Goal: Communication & Community: Answer question/provide support

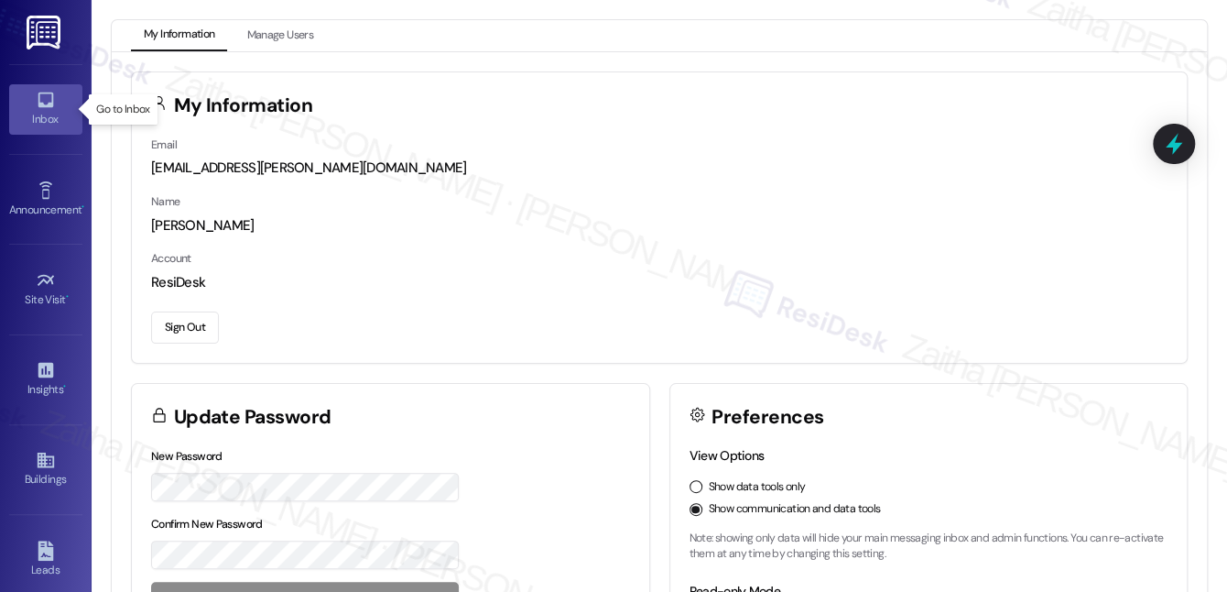
click at [49, 108] on icon at bounding box center [46, 100] width 20 height 20
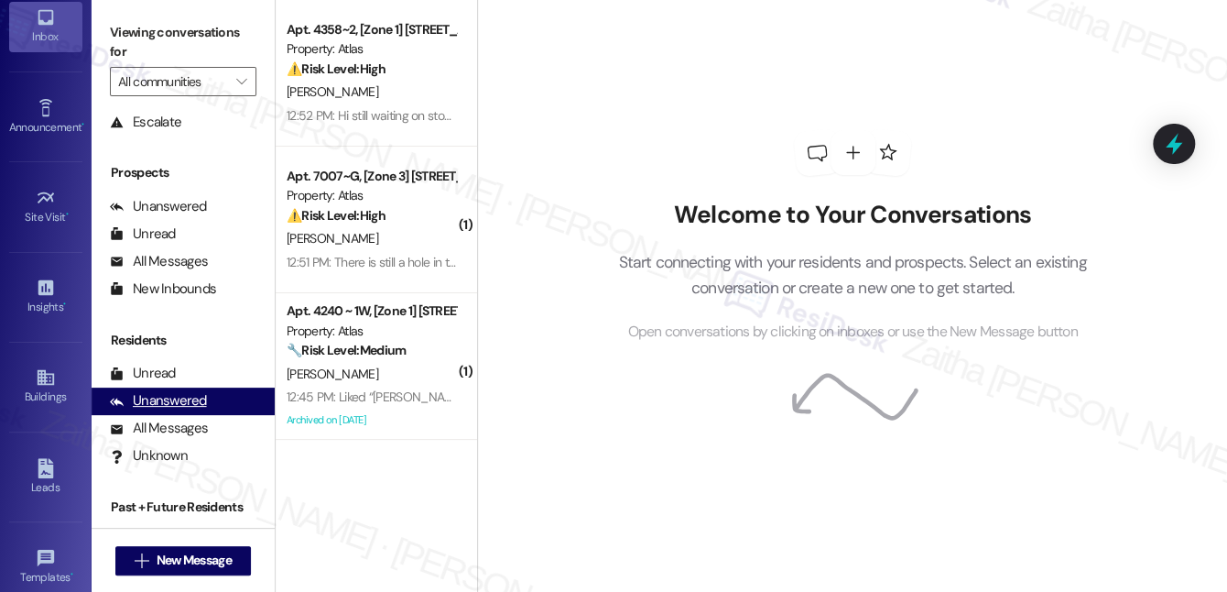
scroll to position [231, 0]
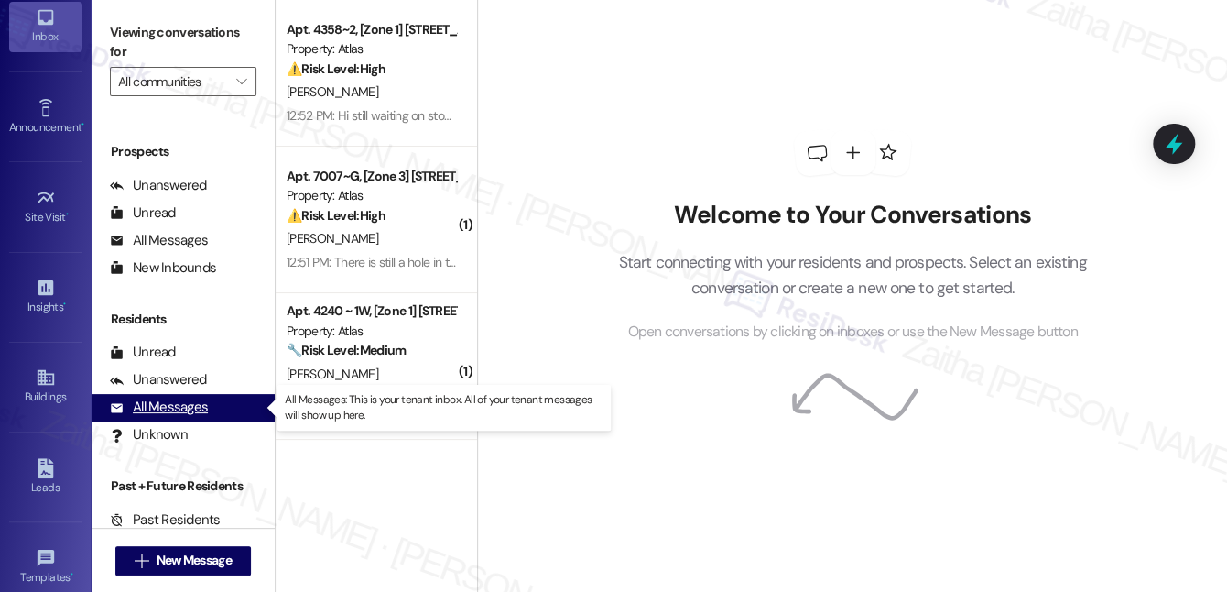
click at [181, 416] on div "All Messages" at bounding box center [159, 406] width 98 height 19
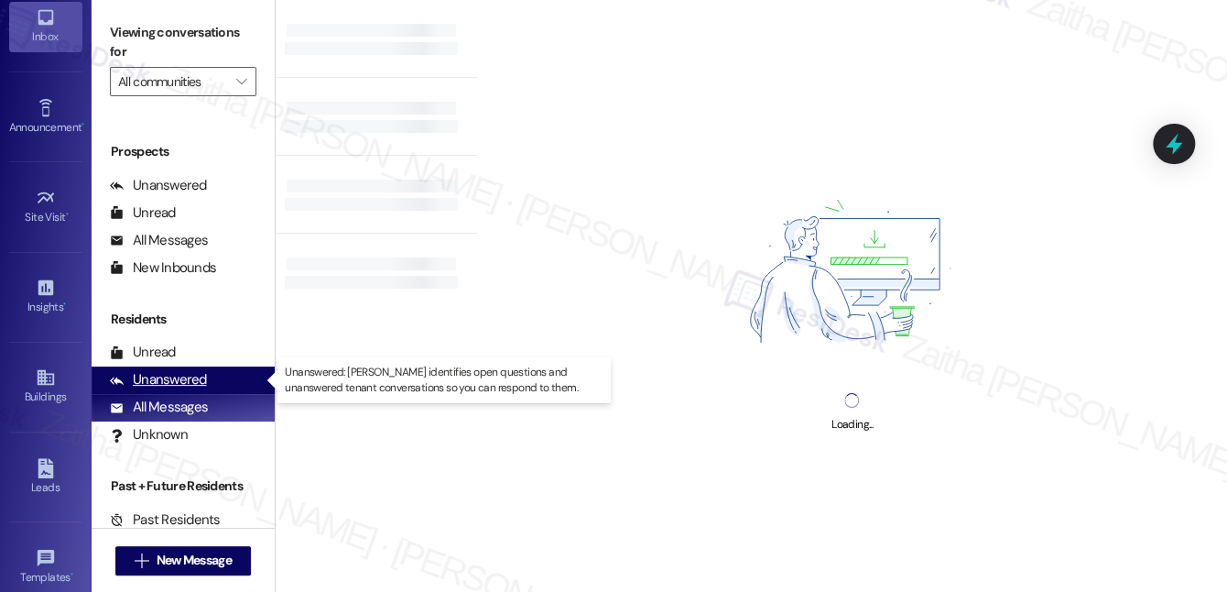
click at [176, 381] on div "Unanswered" at bounding box center [158, 379] width 97 height 19
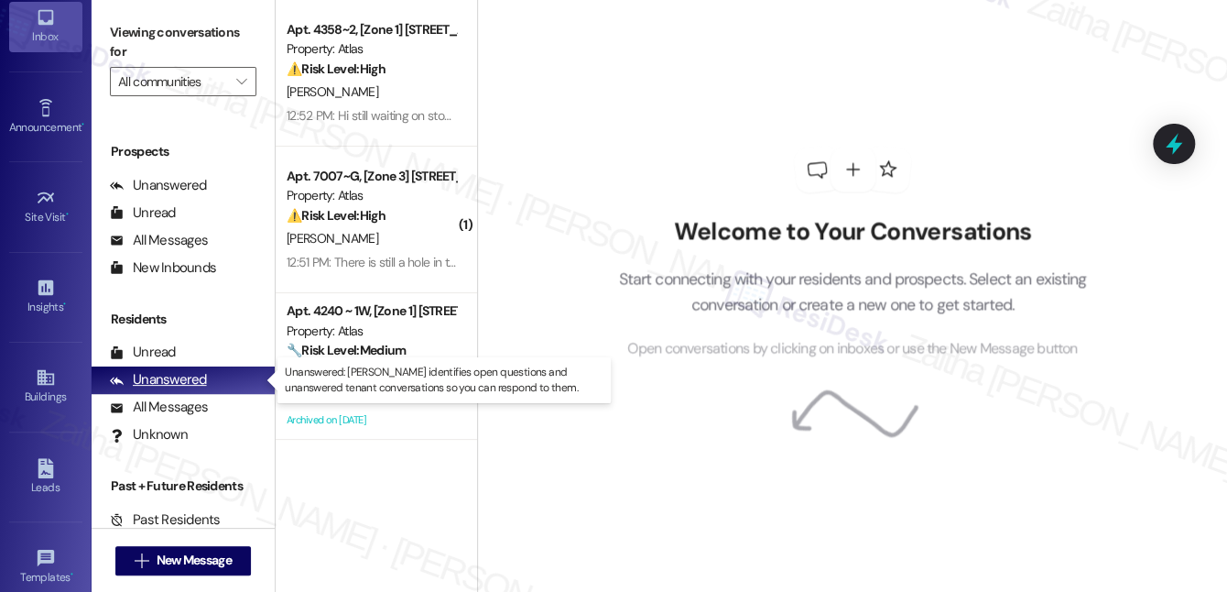
click at [176, 381] on div "Unanswered" at bounding box center [158, 379] width 97 height 19
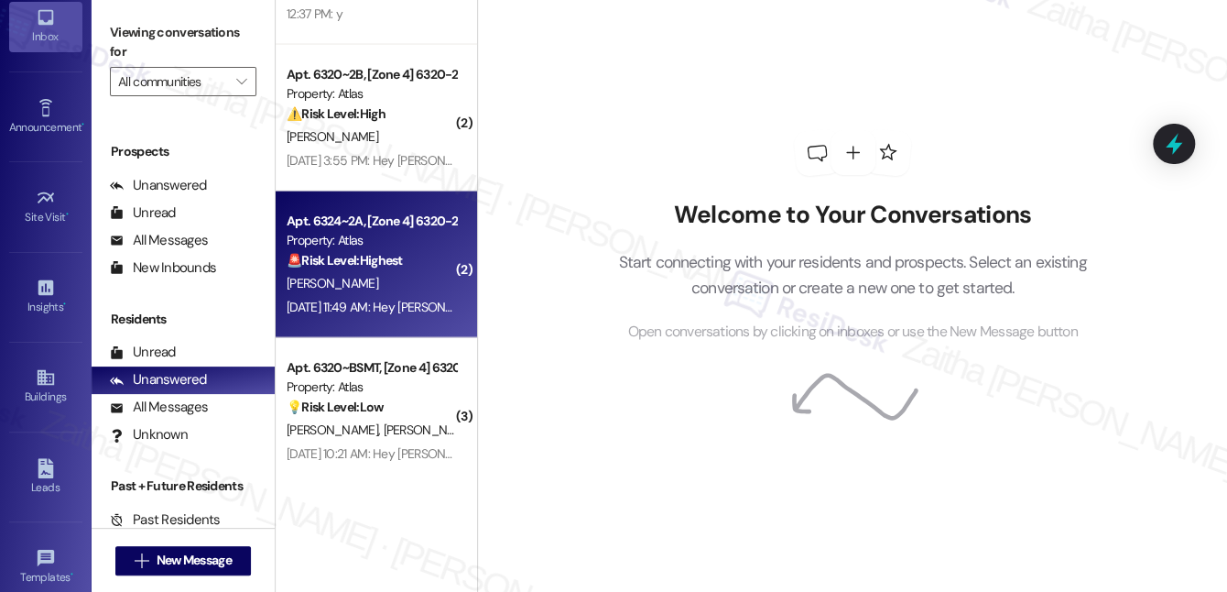
scroll to position [1776, 0]
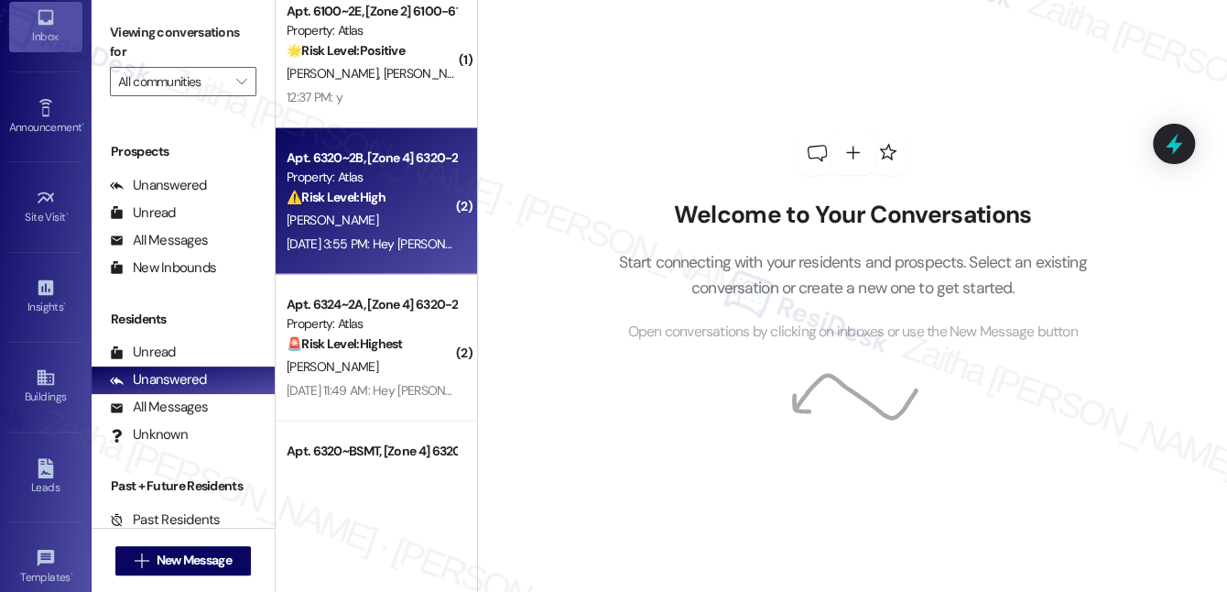
click at [378, 218] on span "[PERSON_NAME]" at bounding box center [333, 220] width 92 height 16
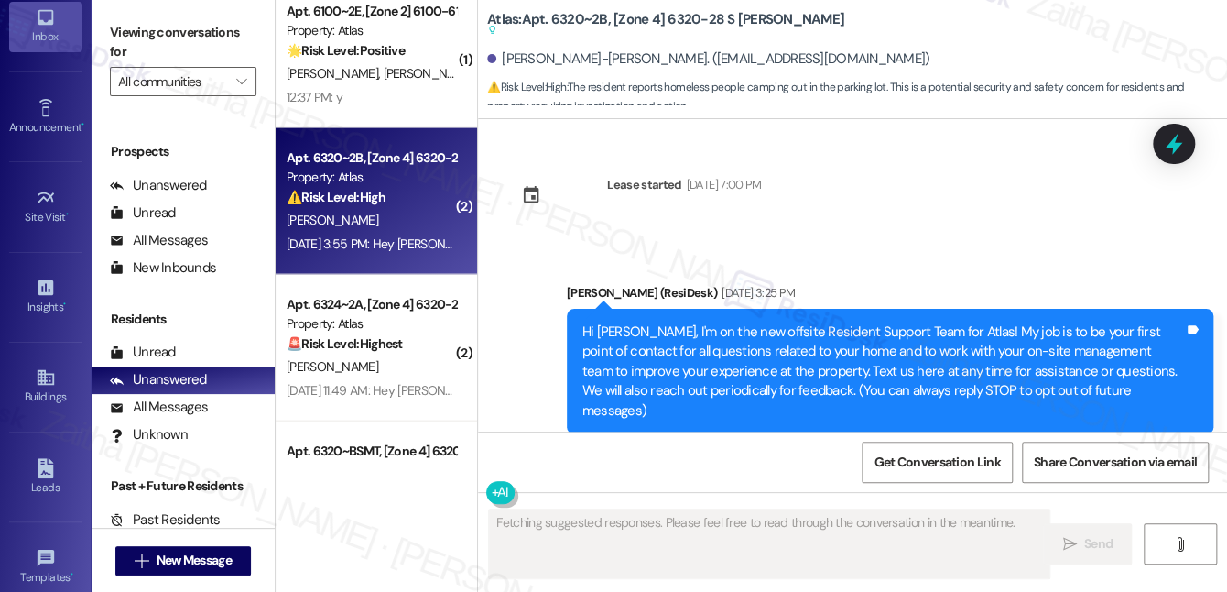
type textarea "Fetching suggested responses. Please feel free to read through the conversation…"
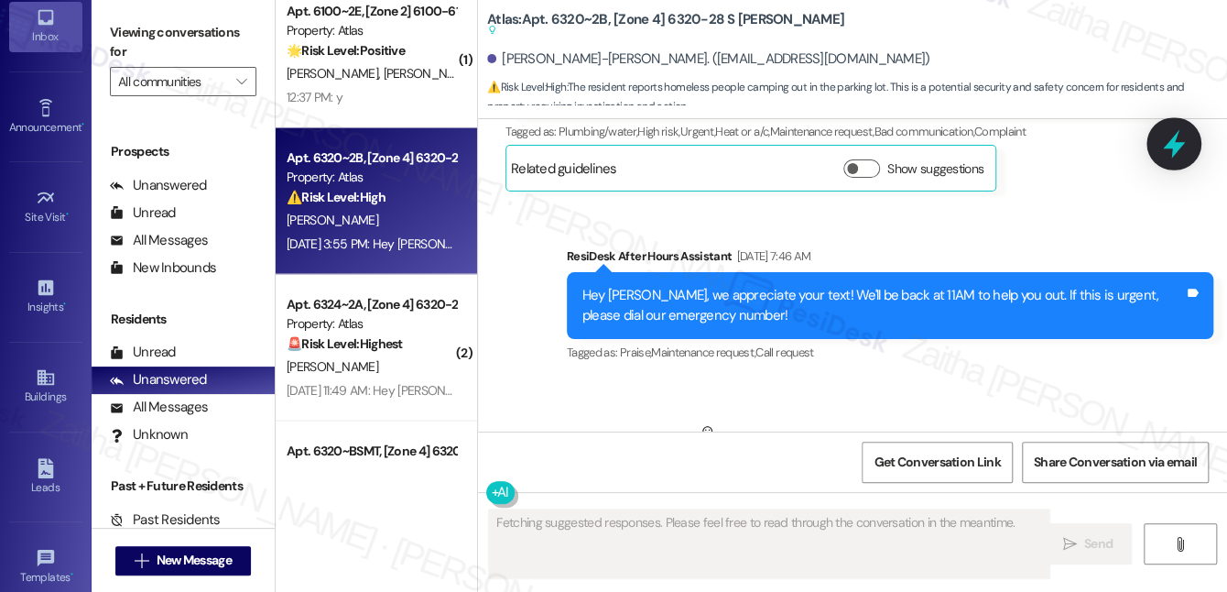
click at [1167, 149] on icon at bounding box center [1173, 143] width 31 height 31
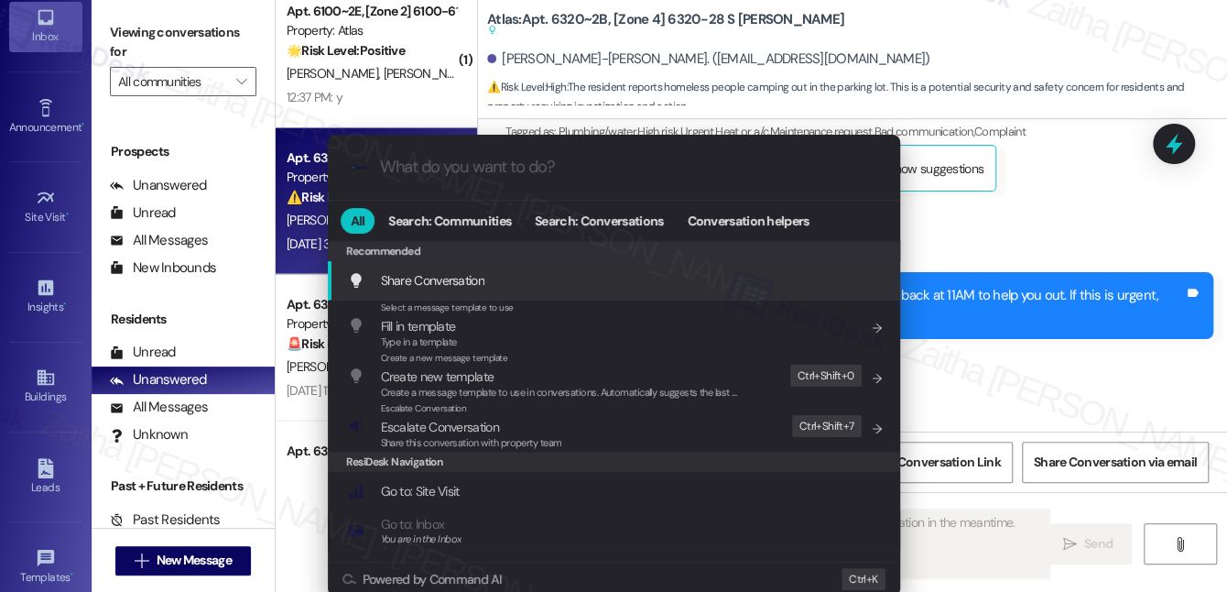
type input "s"
type textarea "Updating..."
type input "sl"
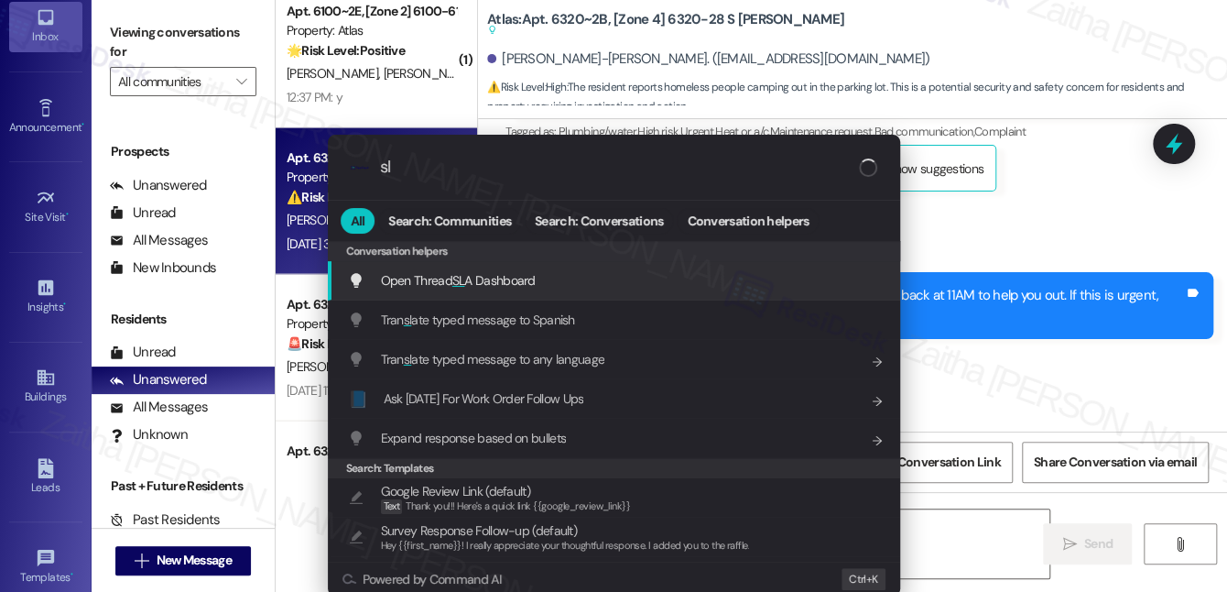
type textarea "Hi"
type input "sla"
type textarea "Hi {{first_name}}, I understand your frustration about the hot water. I'll imme…"
type input "sla"
click at [475, 274] on span "Open Thread SLA Dashboard" at bounding box center [457, 280] width 152 height 16
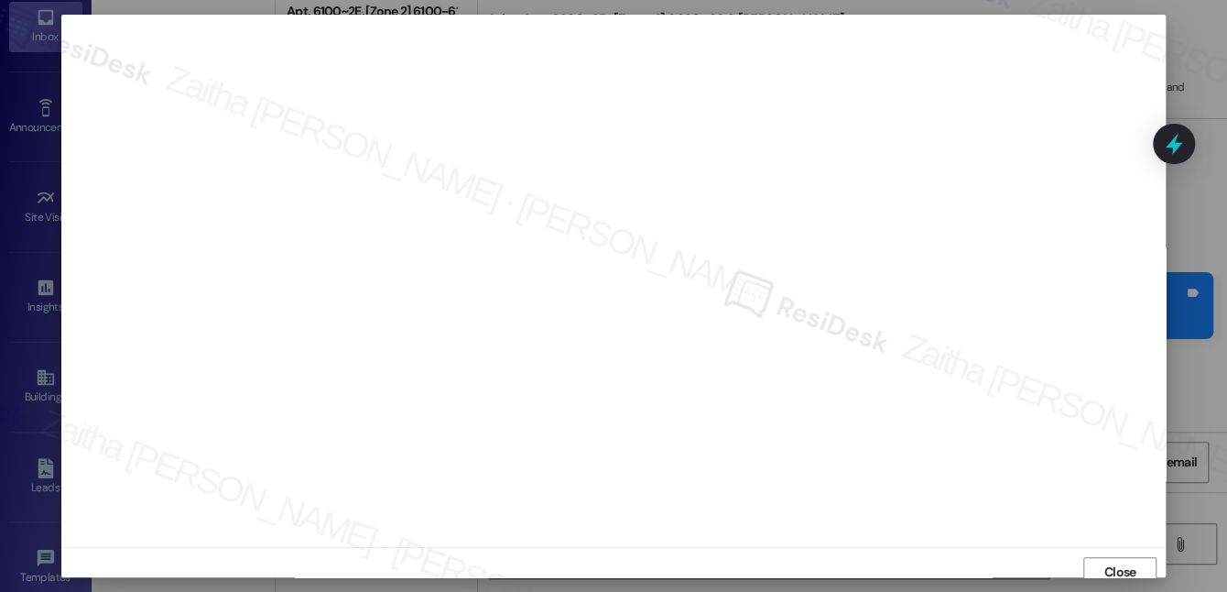
scroll to position [9, 0]
drag, startPoint x: 1151, startPoint y: 55, endPoint x: 1119, endPoint y: 564, distance: 510.1
click at [1119, 564] on span "Close" at bounding box center [1120, 562] width 32 height 19
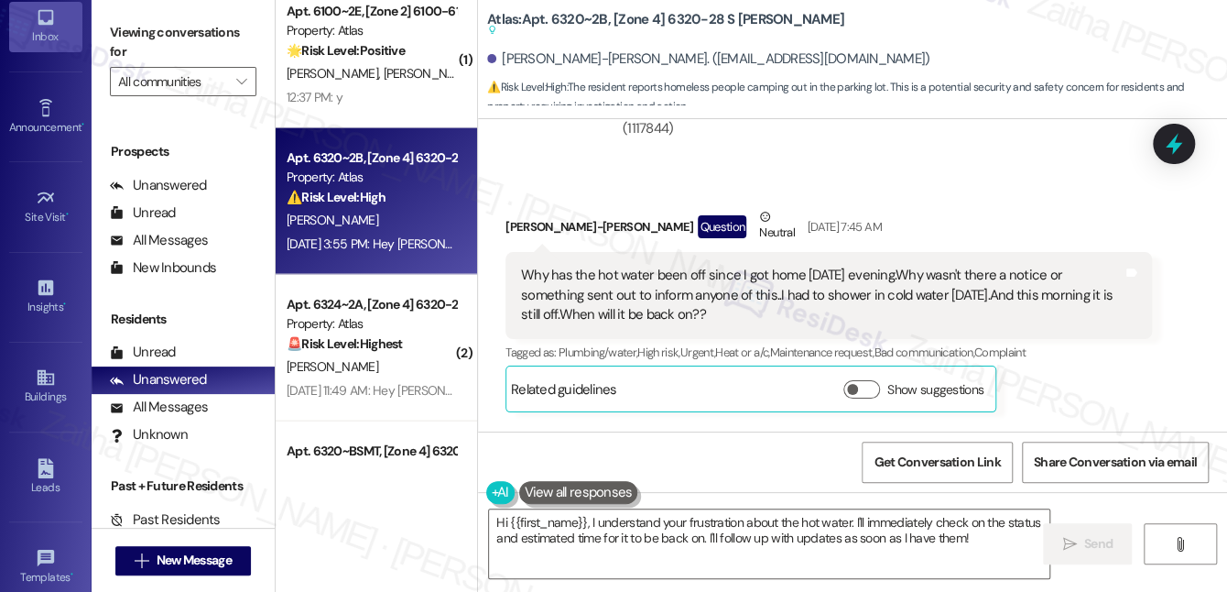
scroll to position [57121, 0]
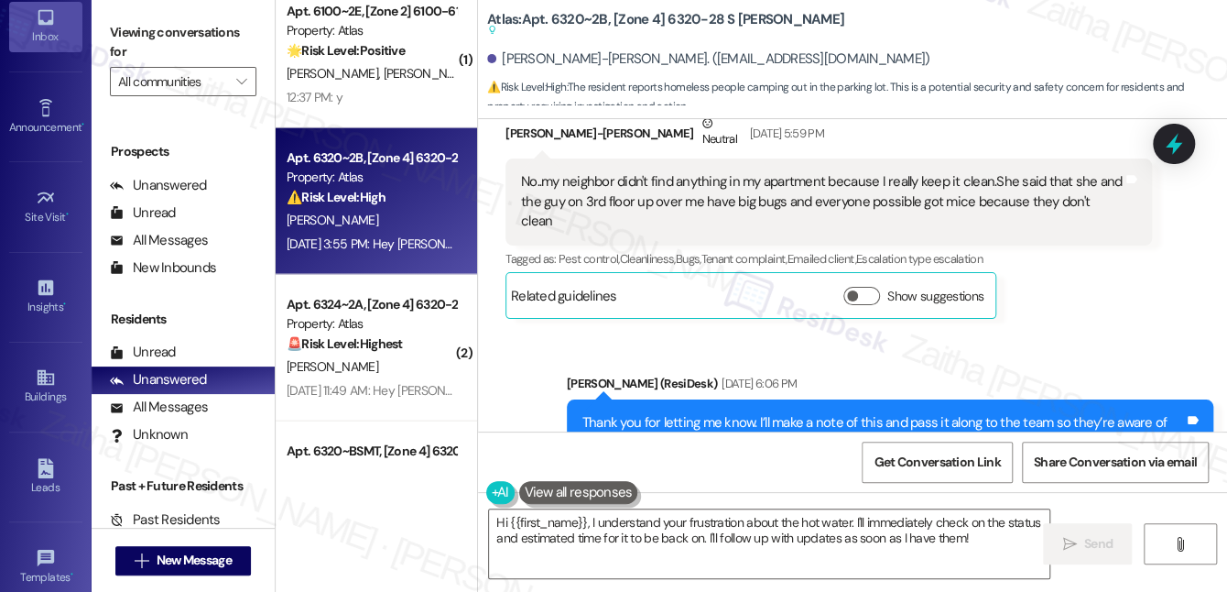
scroll to position [56539, 0]
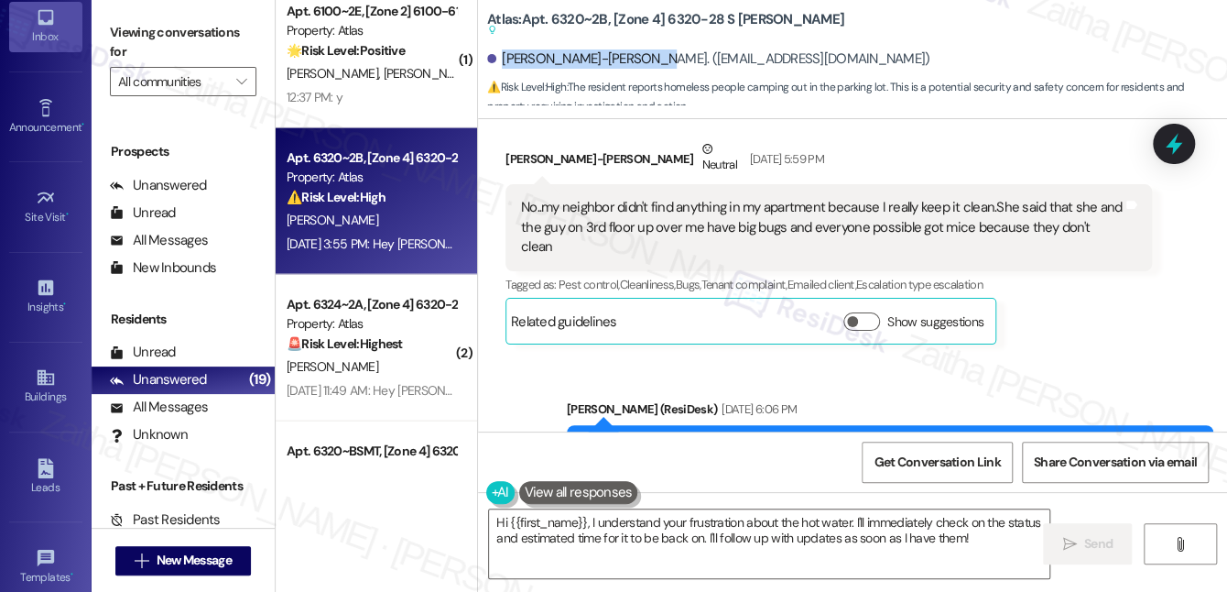
drag, startPoint x: 502, startPoint y: 57, endPoint x: 657, endPoint y: 54, distance: 154.8
click at [657, 54] on div "[PERSON_NAME]-[PERSON_NAME]. ([EMAIL_ADDRESS][DOMAIN_NAME])" at bounding box center [708, 58] width 442 height 19
copy div "[PERSON_NAME]-[PERSON_NAME]"
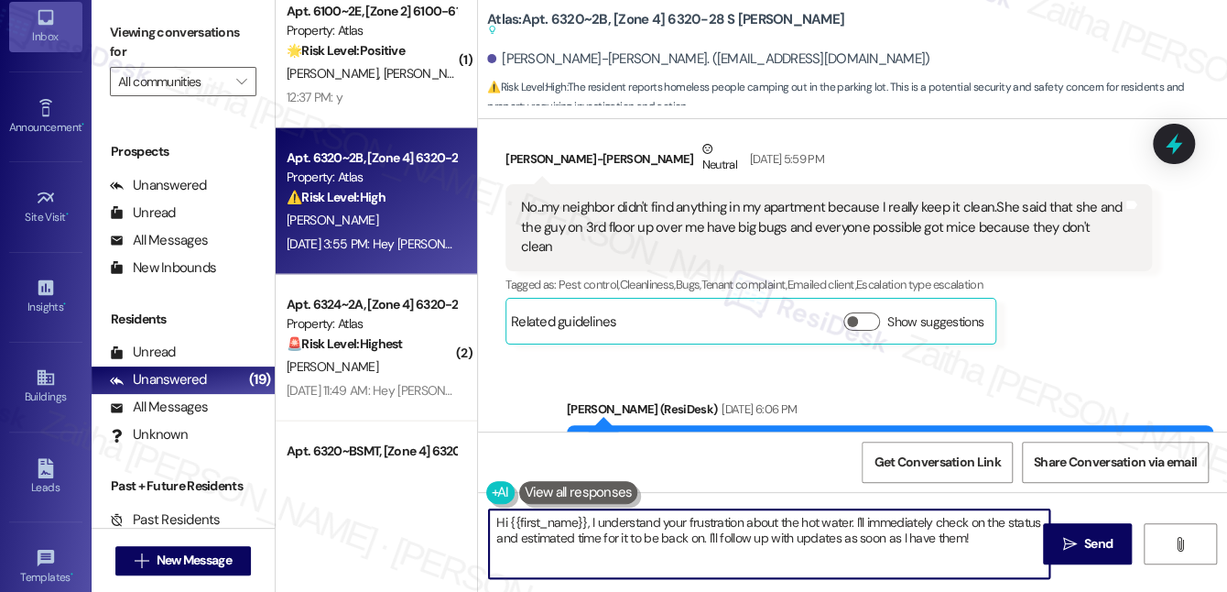
drag, startPoint x: 853, startPoint y: 518, endPoint x: 984, endPoint y: 550, distance: 134.8
click at [984, 550] on textarea "Hi {{first_name}}, I understand your frustration about the hot water. I'll imme…" at bounding box center [769, 543] width 560 height 69
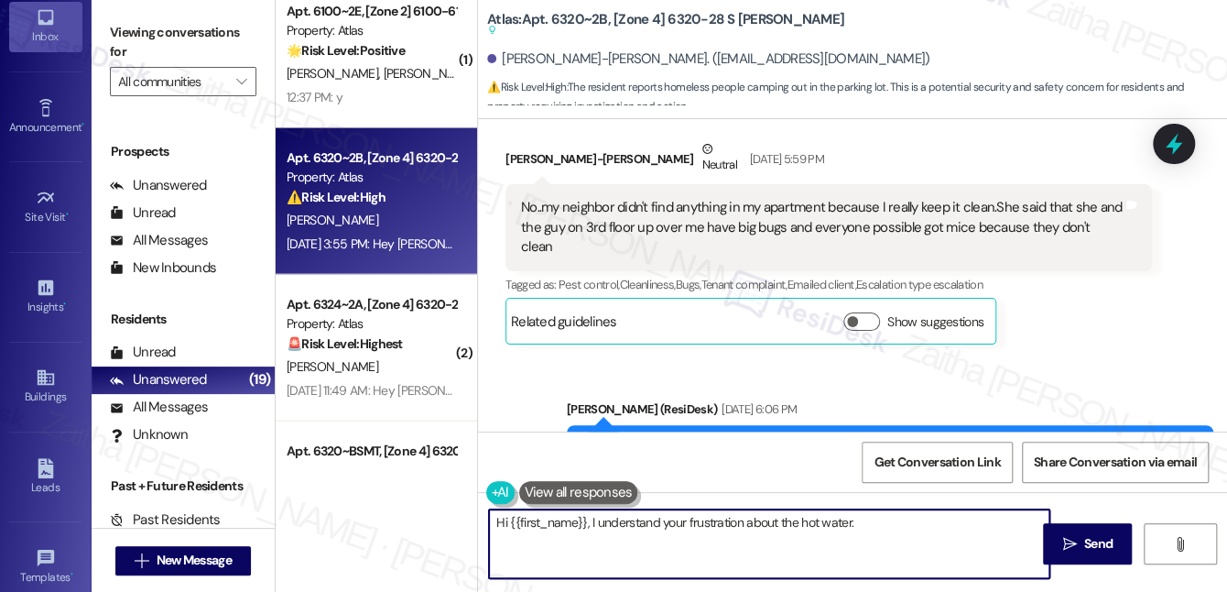
paste textarea "I wanted to check in—are you still having this issue, or has it been resolved? …"
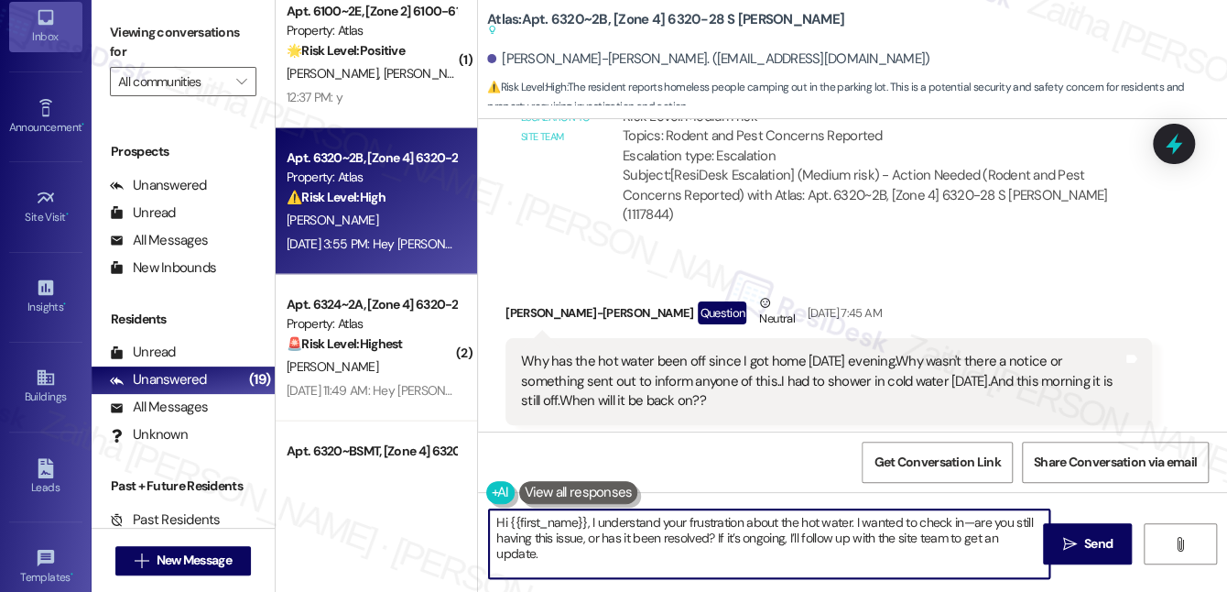
scroll to position [57038, 0]
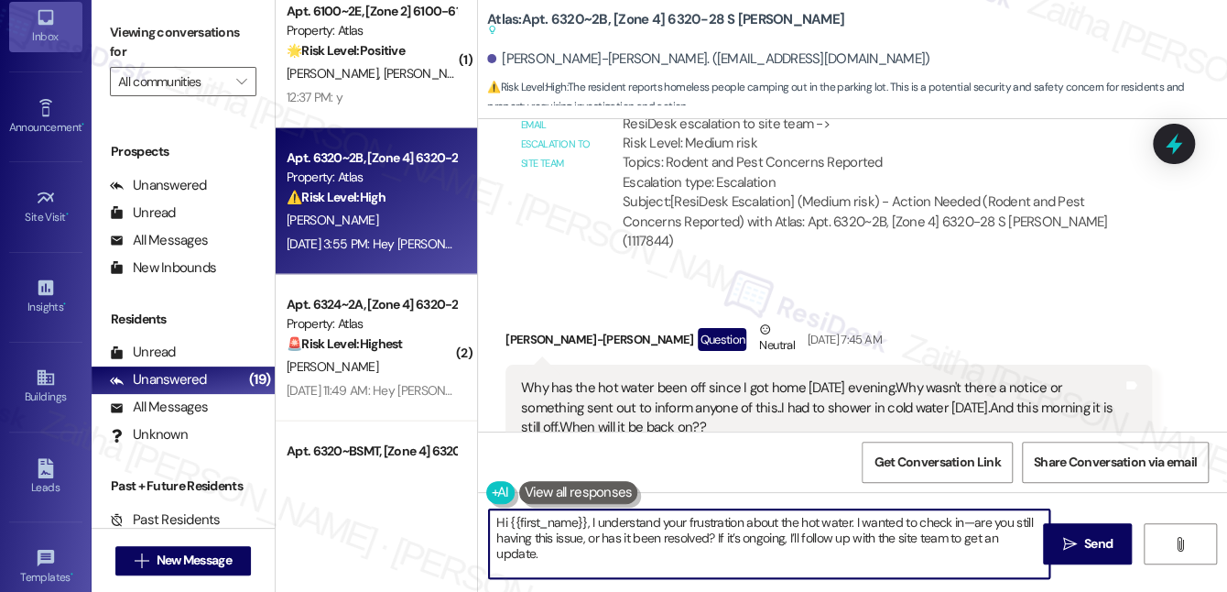
type textarea "Hi {{first_name}}, I understand your frustration about the hot water. I wanted …"
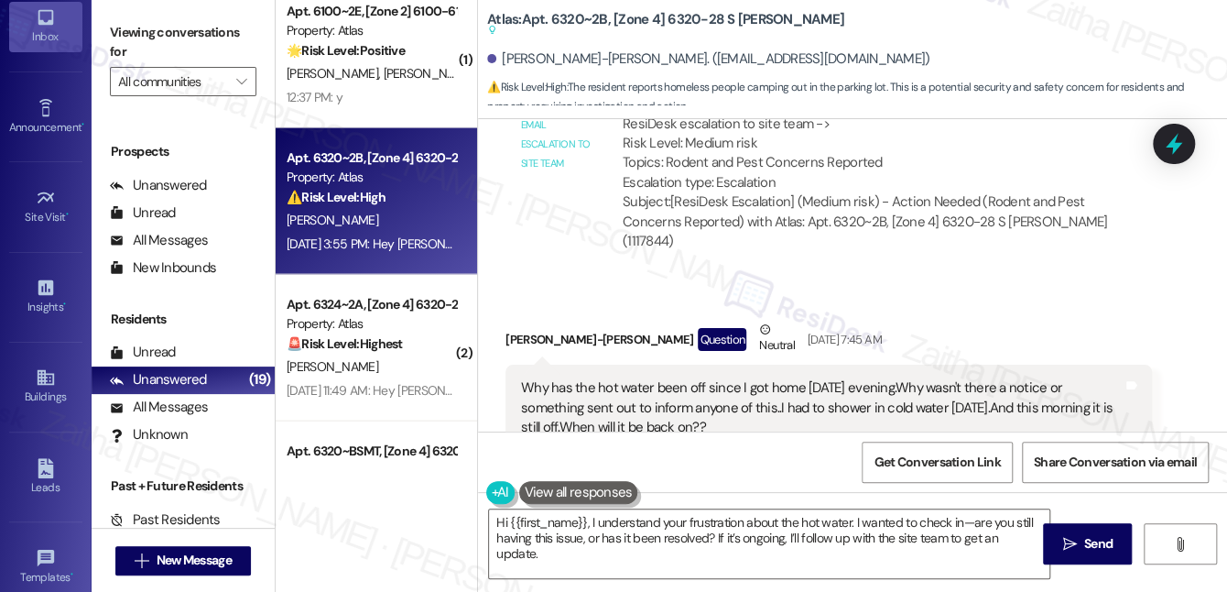
drag, startPoint x: 517, startPoint y: 238, endPoint x: 989, endPoint y: 246, distance: 471.6
copy div "There is still so much homeless people camping out in the parking lot [DATE] Ta…"
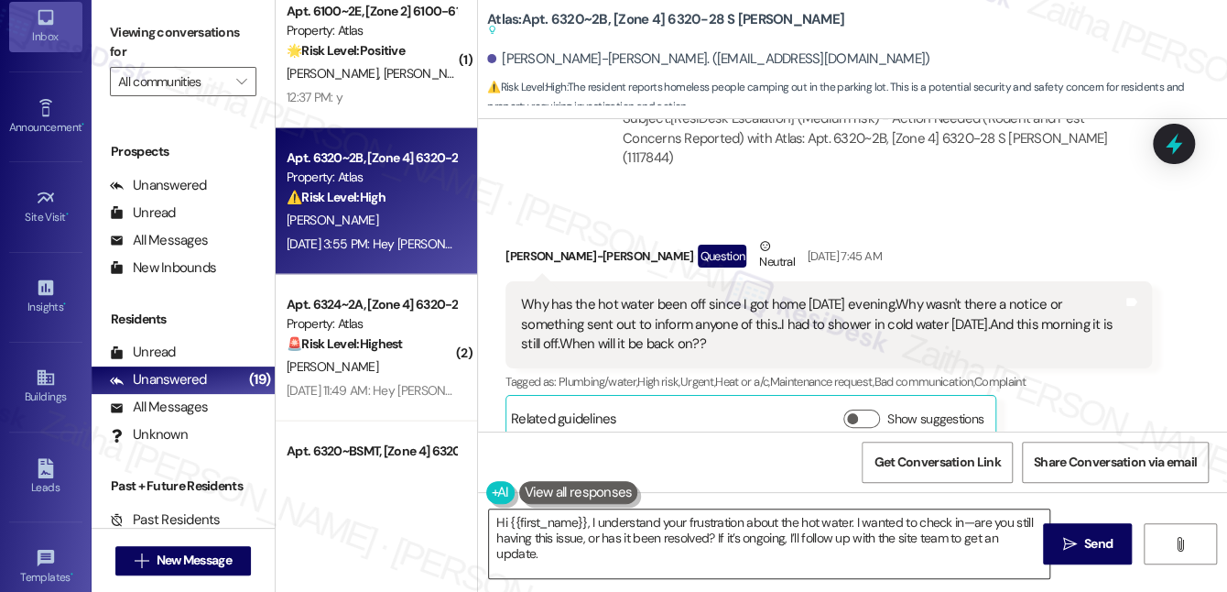
scroll to position [0, 0]
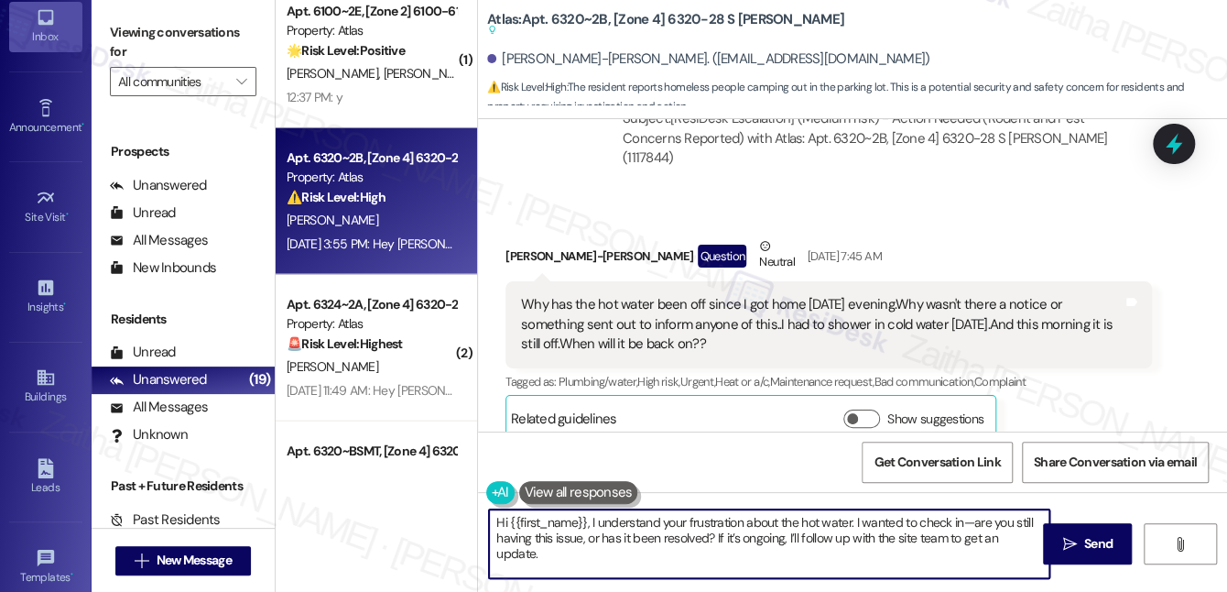
drag, startPoint x: 487, startPoint y: 527, endPoint x: 563, endPoint y: 561, distance: 83.2
click at [563, 561] on textarea "Hi {{first_name}}, I understand your frustration about the hot water. I wanted …" at bounding box center [769, 543] width 560 height 69
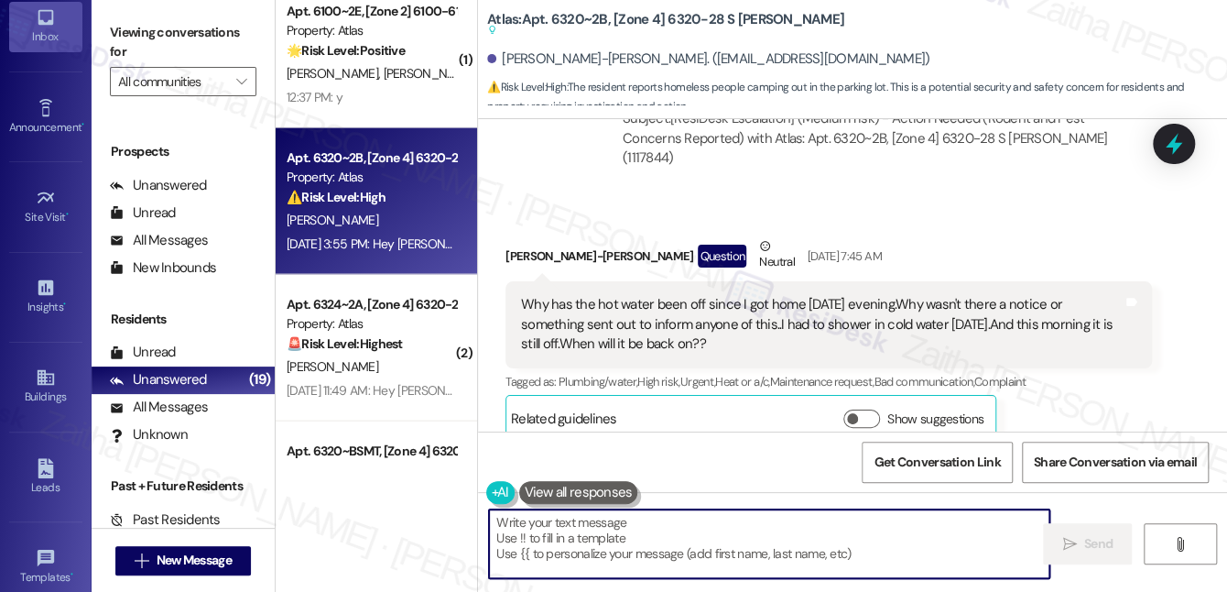
paste textarea "Hi {{first_name}}, I understand your frustration regarding the hot water. I wan…"
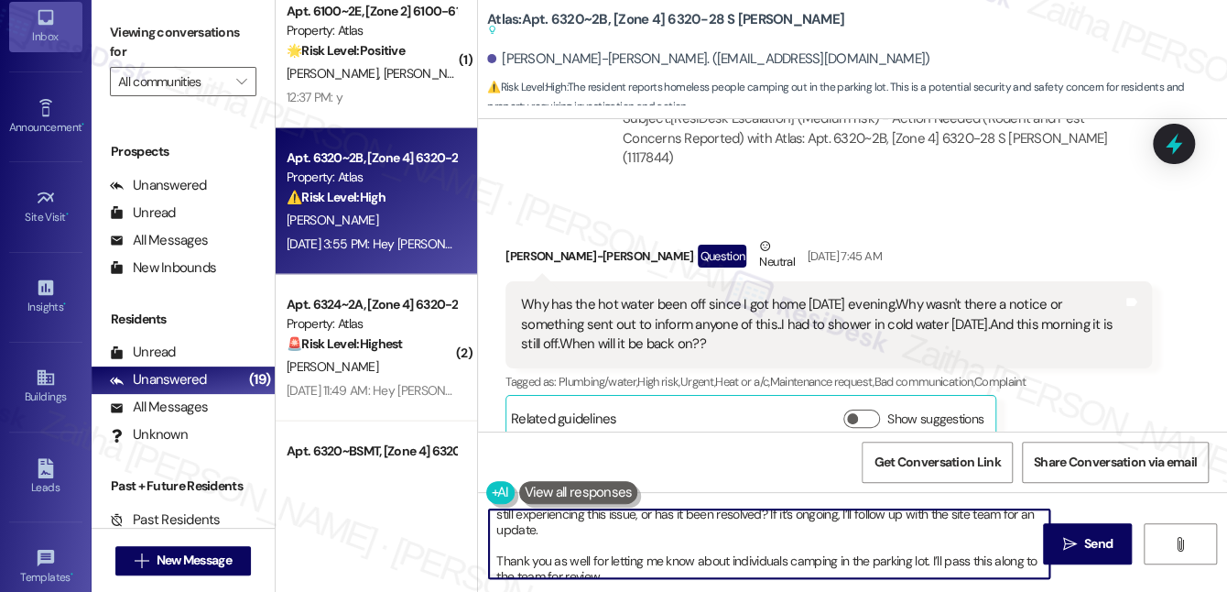
scroll to position [36, 0]
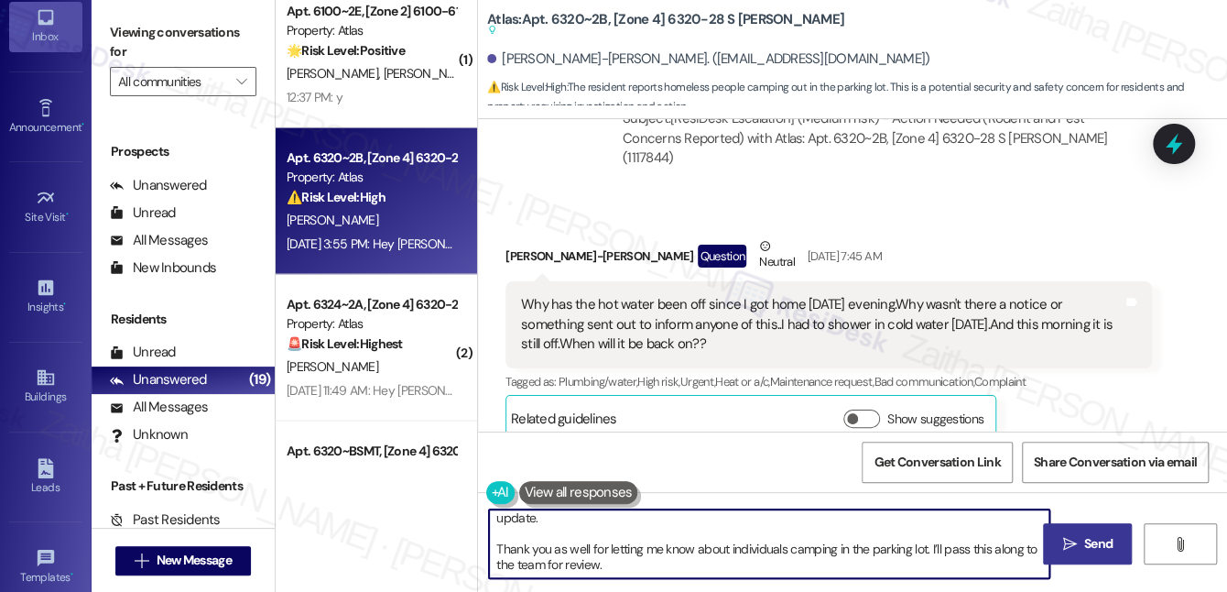
type textarea "Hi {{first_name}}, I understand your frustration regarding the hot water. I wan…"
click at [1079, 541] on span " Send" at bounding box center [1088, 543] width 58 height 19
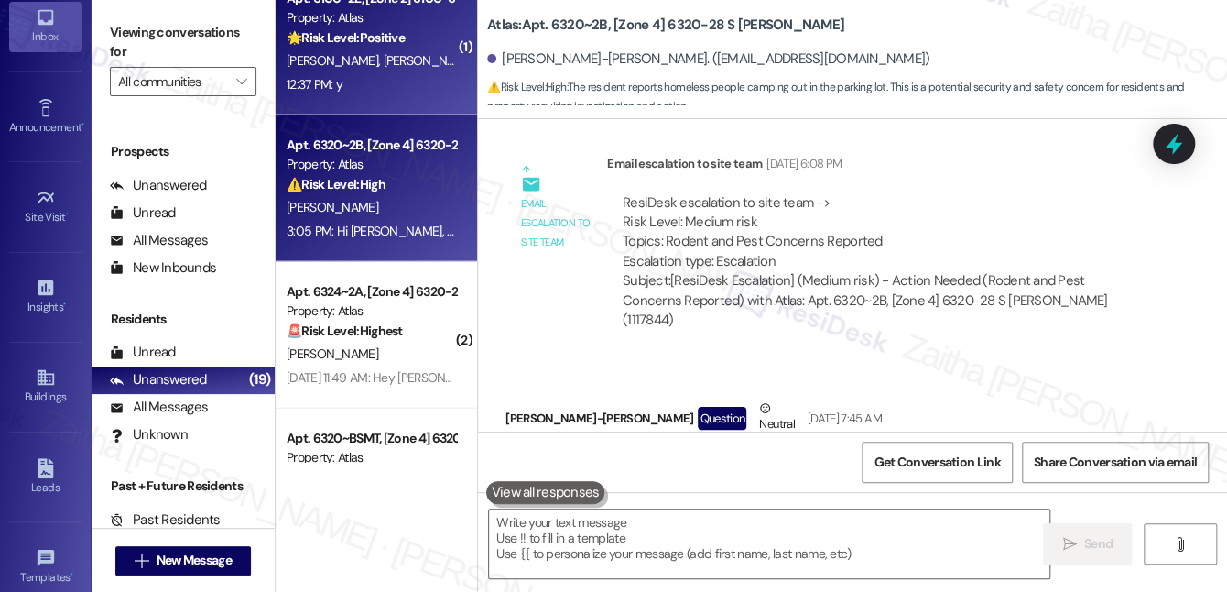
scroll to position [1943, 0]
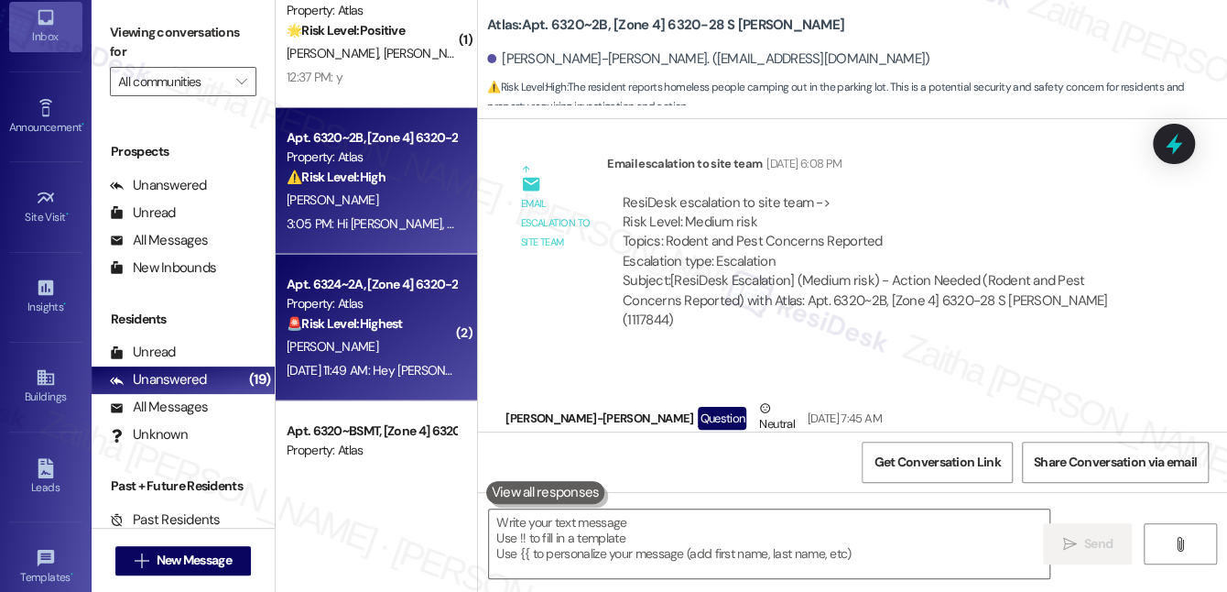
click at [383, 342] on div "[PERSON_NAME]" at bounding box center [371, 346] width 173 height 23
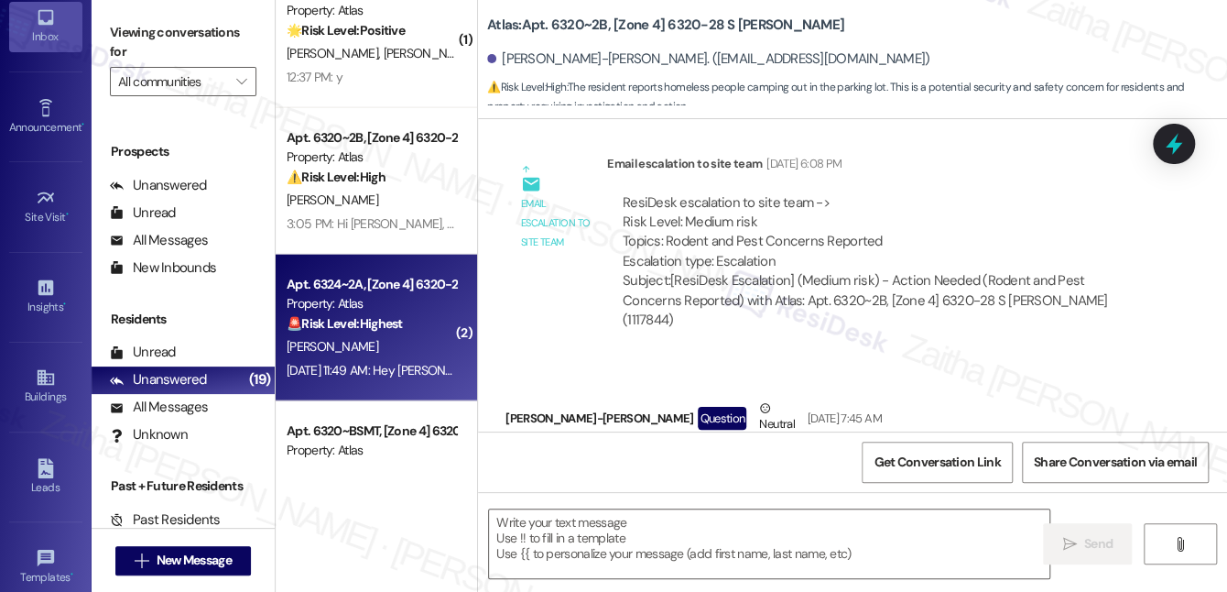
type textarea "Fetching suggested responses. Please feel free to read through the conversation…"
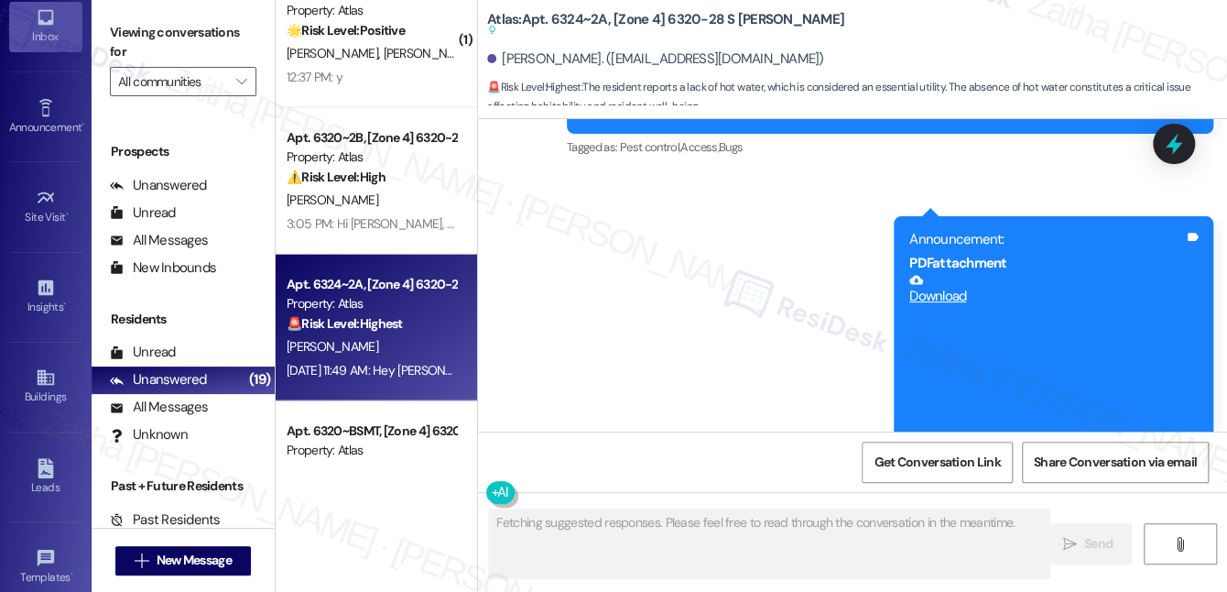
scroll to position [17069, 0]
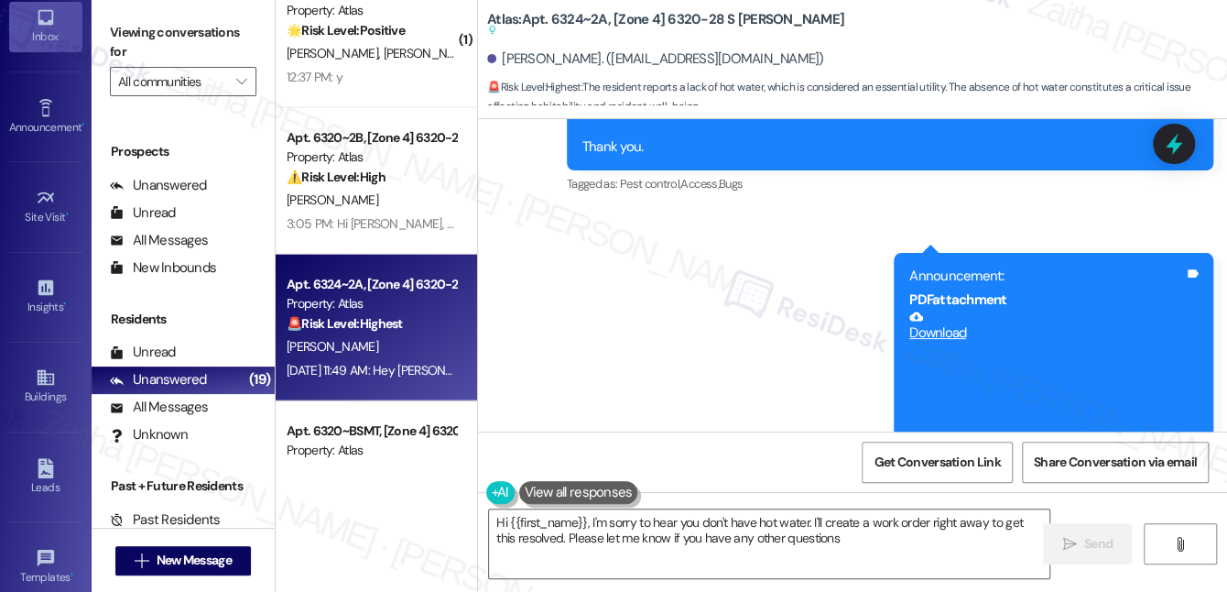
type textarea "Hi {{first_name}}, I'm sorry to hear you don't have hot water. I'll create a wo…"
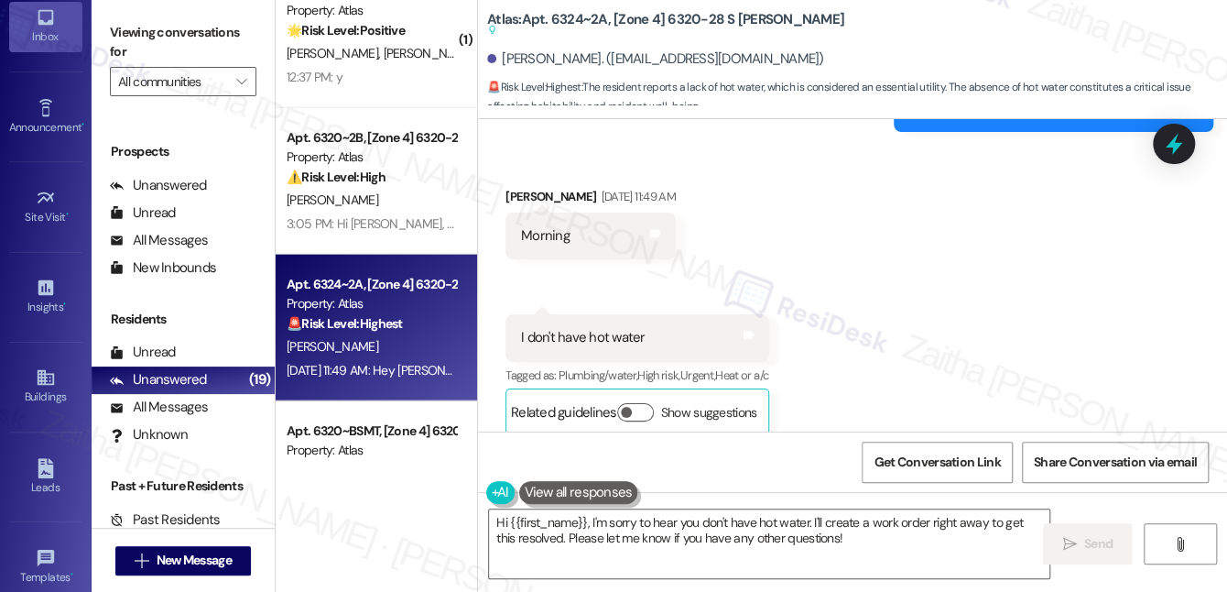
scroll to position [17476, 0]
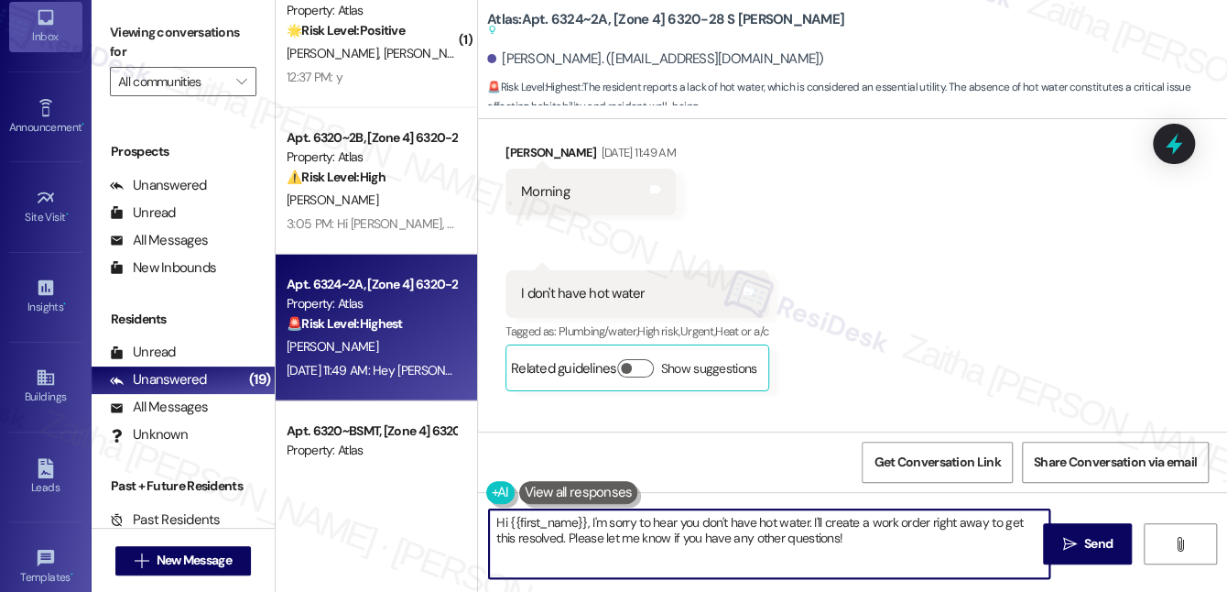
drag, startPoint x: 494, startPoint y: 522, endPoint x: 862, endPoint y: 544, distance: 368.8
click at [862, 544] on textarea "Hi {{first_name}}, I'm sorry to hear you don't have hot water. I'll create a wo…" at bounding box center [769, 543] width 560 height 69
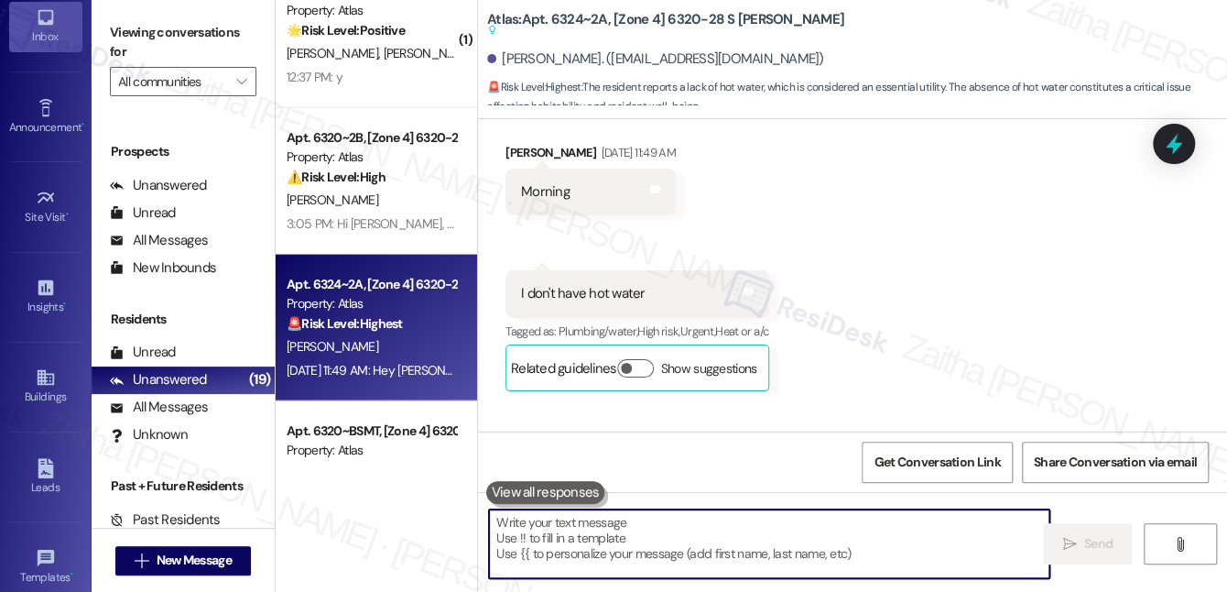
paste textarea "Hi {{first_name}}, I understand your frustration regarding the hot water. I wan…"
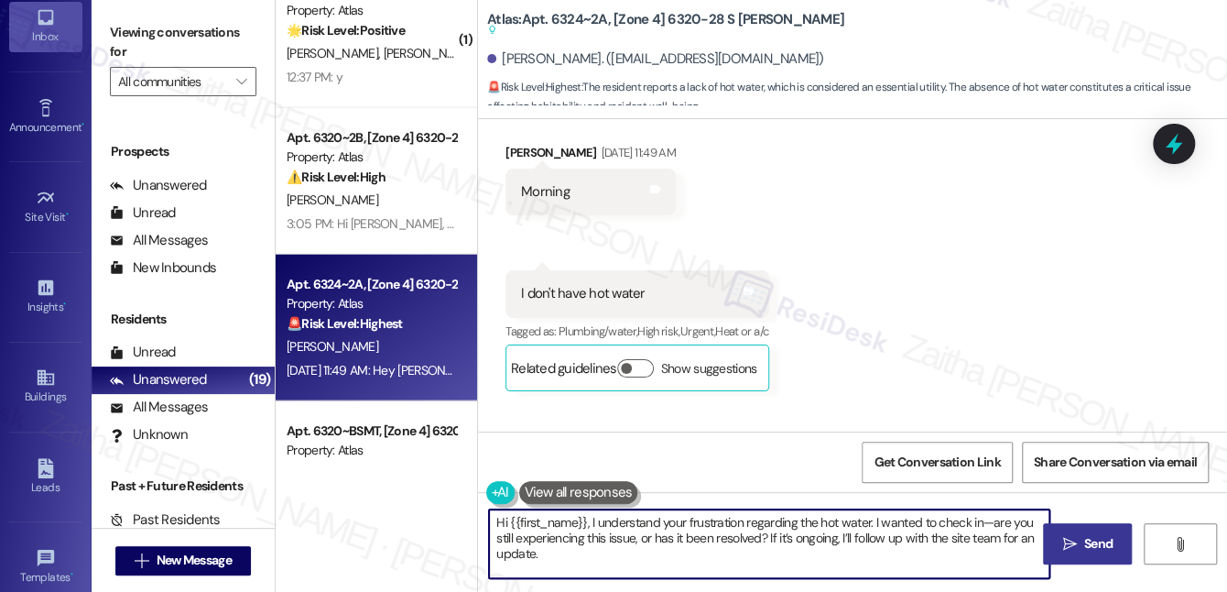
type textarea "Hi {{first_name}}, I understand your frustration regarding the hot water. I wan…"
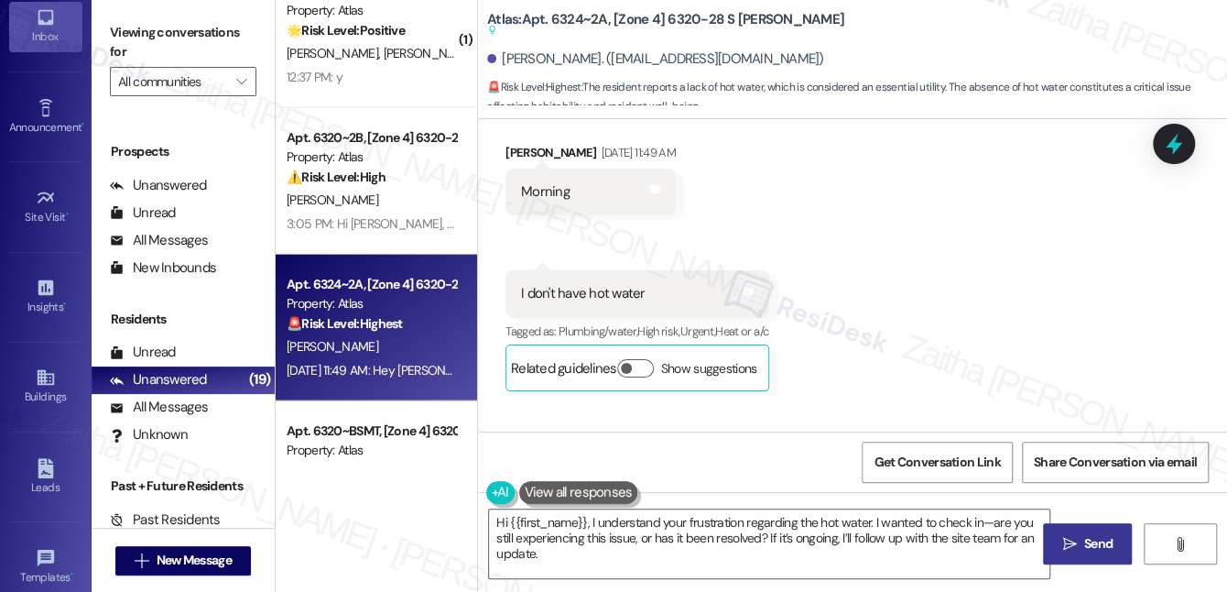
click at [1084, 540] on span "Send" at bounding box center [1098, 543] width 28 height 19
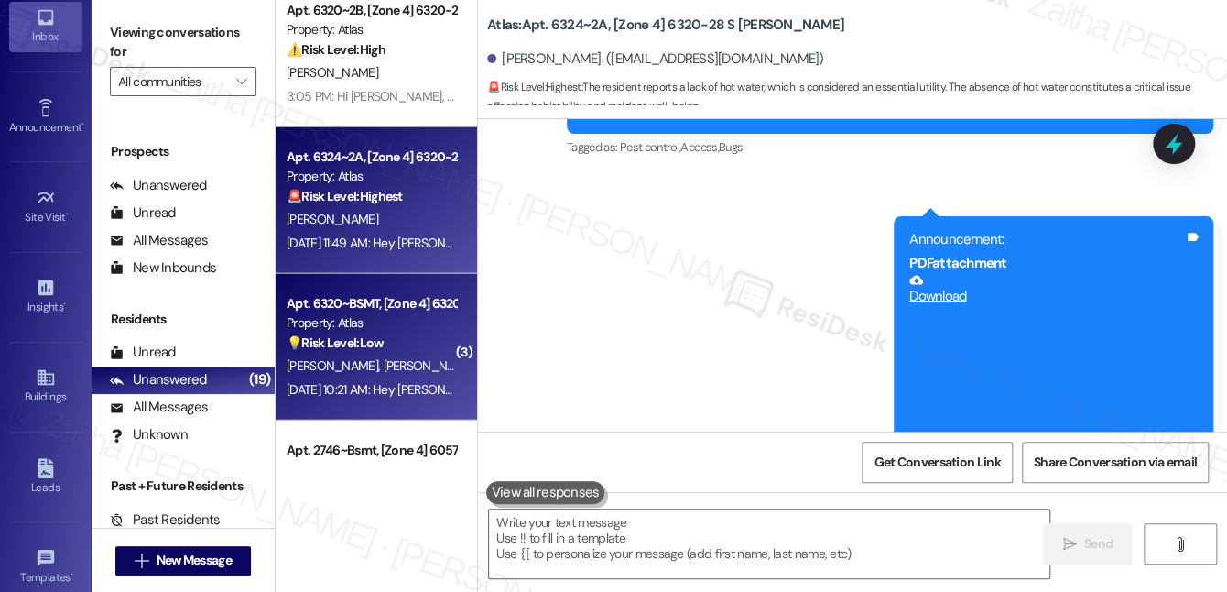
scroll to position [2110, 0]
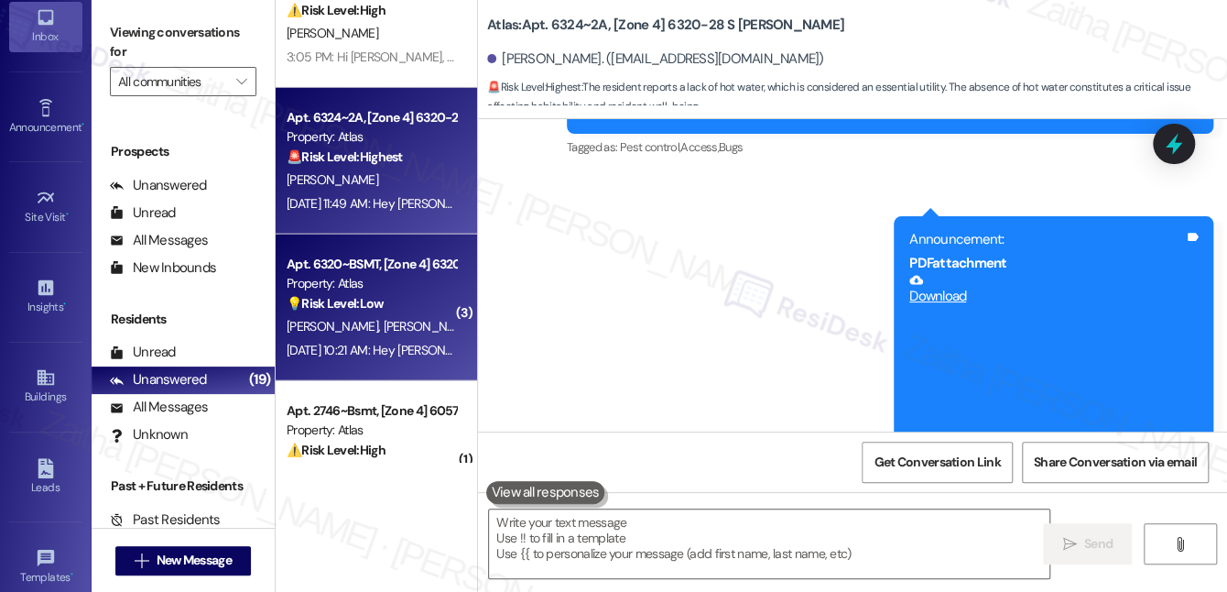
click at [429, 315] on div "[PERSON_NAME] [PERSON_NAME]" at bounding box center [371, 326] width 173 height 23
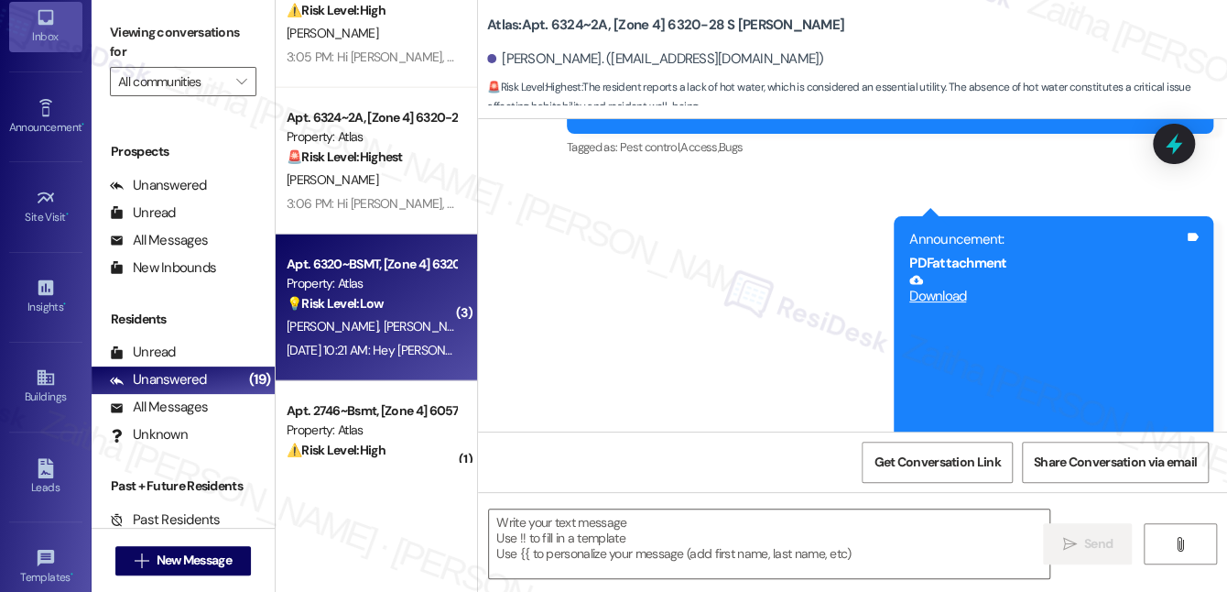
type textarea "Fetching suggested responses. Please feel free to read through the conversation…"
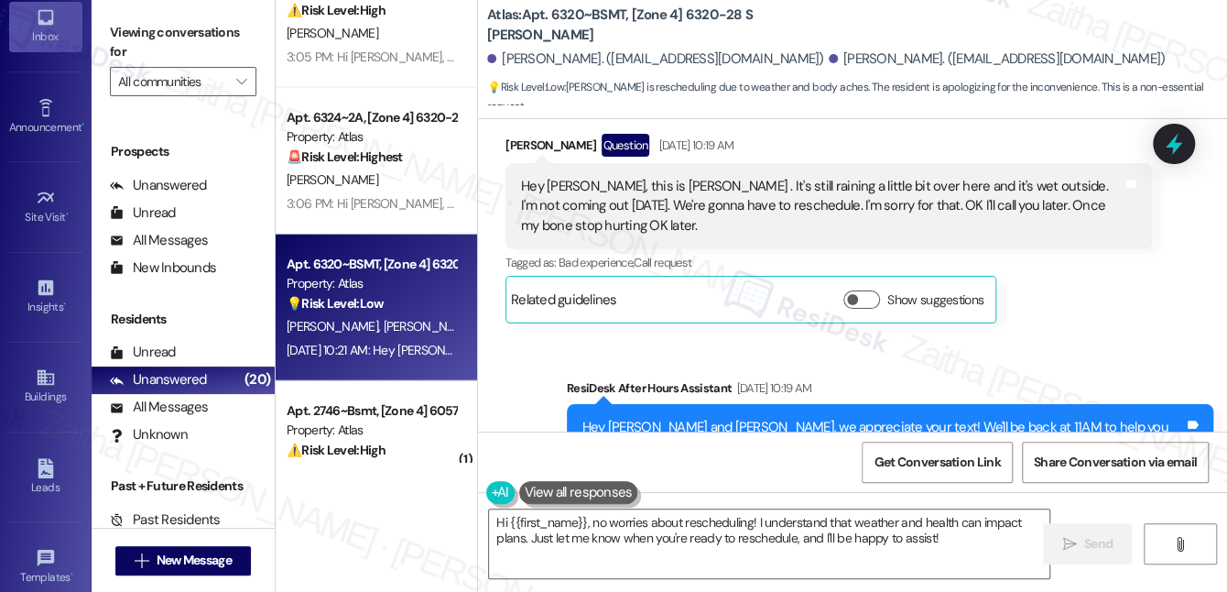
scroll to position [1758, 0]
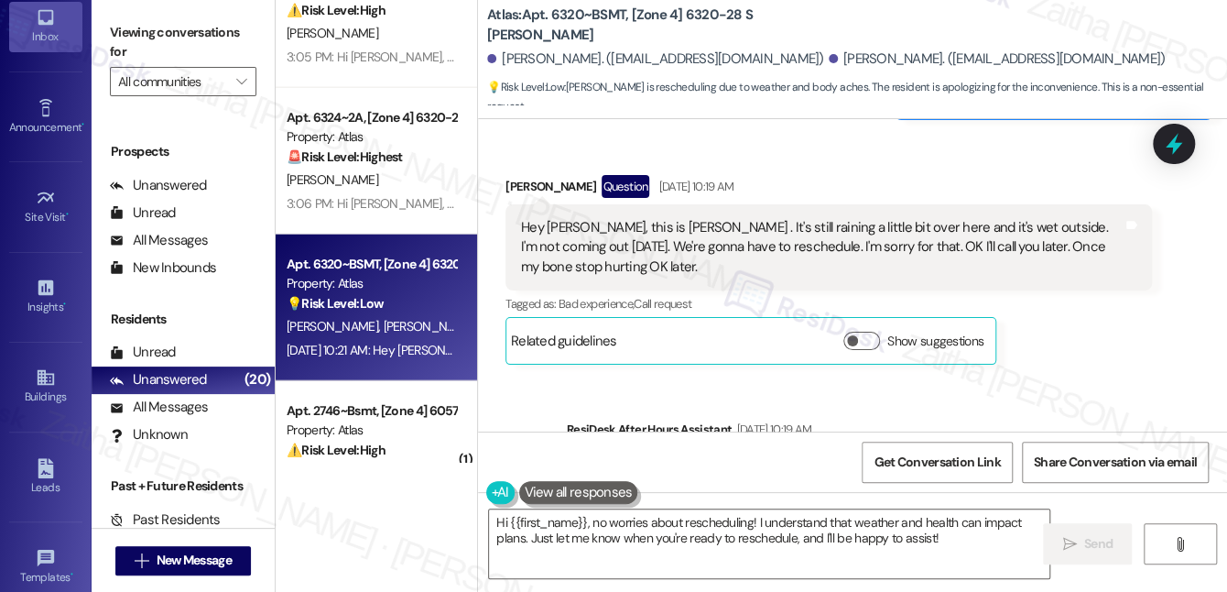
click at [522, 175] on div "[PERSON_NAME] Question [DATE] 10:19 AM" at bounding box center [828, 189] width 646 height 29
copy div "[PERSON_NAME]"
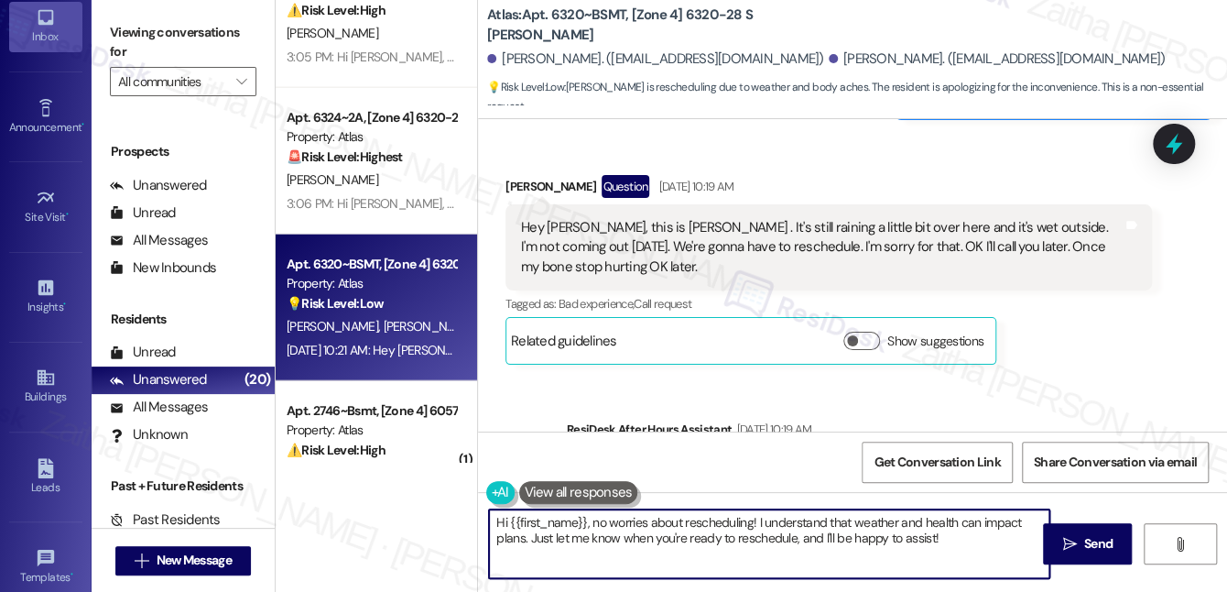
drag, startPoint x: 510, startPoint y: 518, endPoint x: 944, endPoint y: 548, distance: 435.0
click at [944, 548] on textarea "Hi {{first_name}}, no worries about rescheduling! I understand that weather and…" at bounding box center [769, 543] width 560 height 69
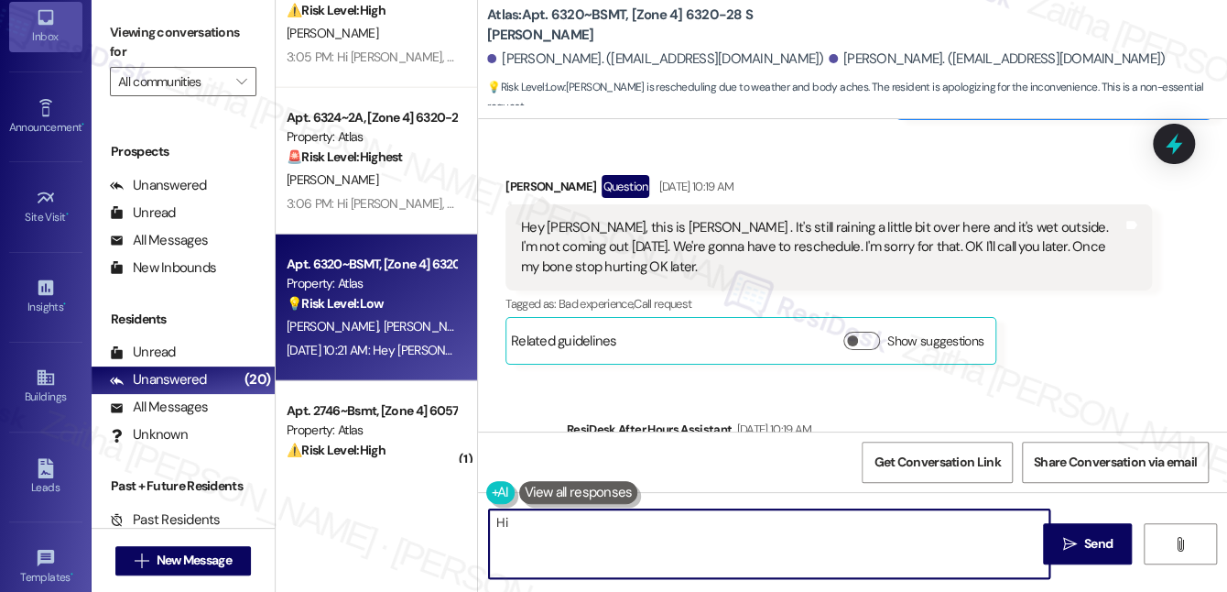
paste textarea "[PERSON_NAME]"
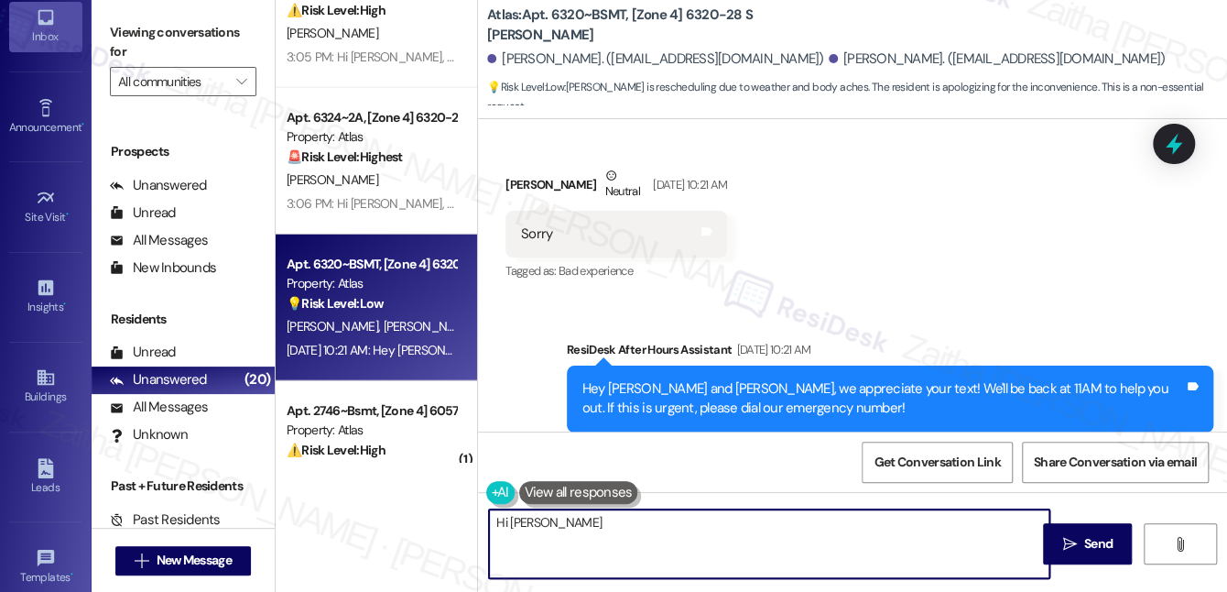
scroll to position [2515, 0]
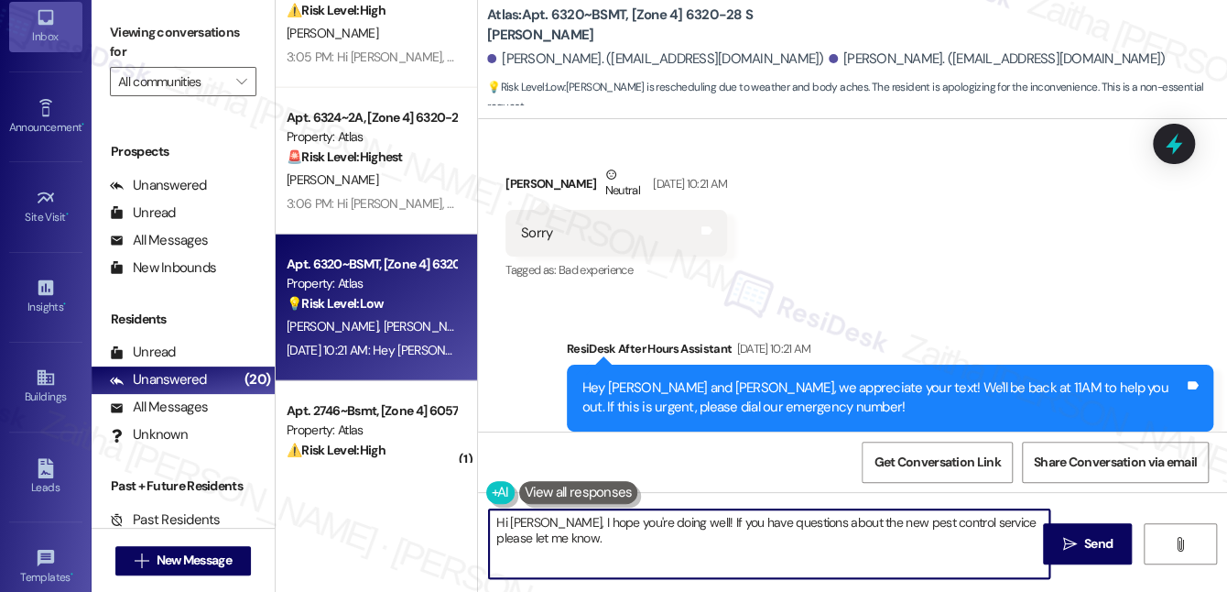
type textarea "Hi [PERSON_NAME], I hope you're doing well! If you have questions about the new…"
drag, startPoint x: 494, startPoint y: 519, endPoint x: 638, endPoint y: 550, distance: 147.1
click at [638, 550] on textarea "Hi [PERSON_NAME], I hope you're doing well! If you have questions about the new…" at bounding box center [769, 543] width 560 height 69
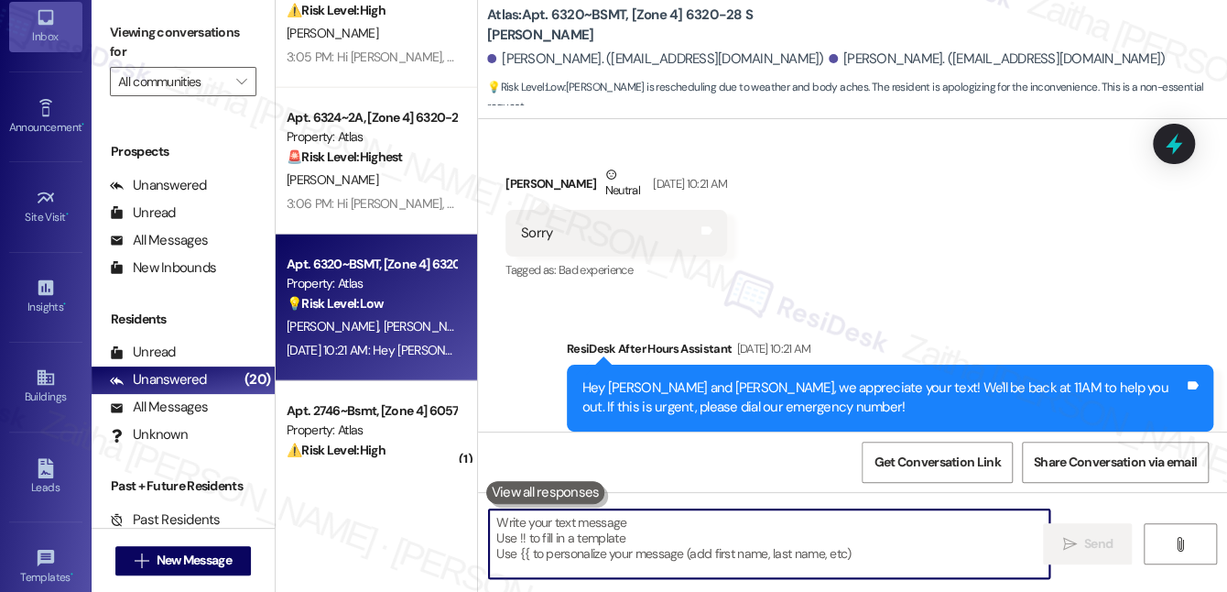
click at [608, 520] on textarea at bounding box center [769, 543] width 560 height 69
paste textarea "Hi [PERSON_NAME], I hope you’re doing well! If you have any questions about the…"
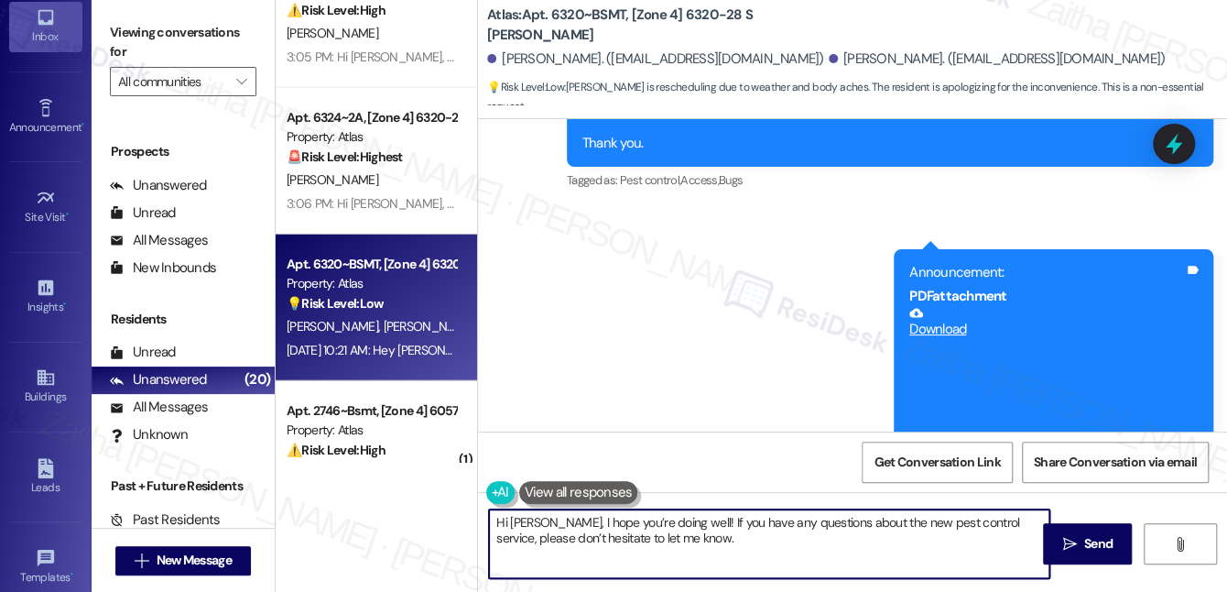
type textarea "Hi [PERSON_NAME], I hope you’re doing well! If you have any questions about the…"
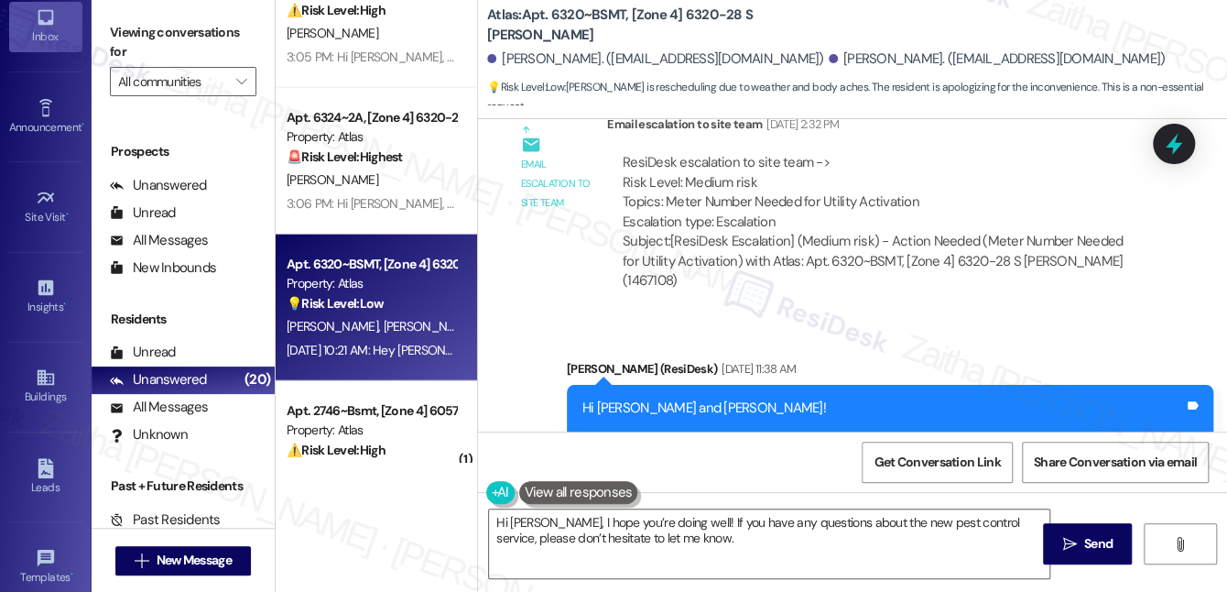
scroll to position [1017, 0]
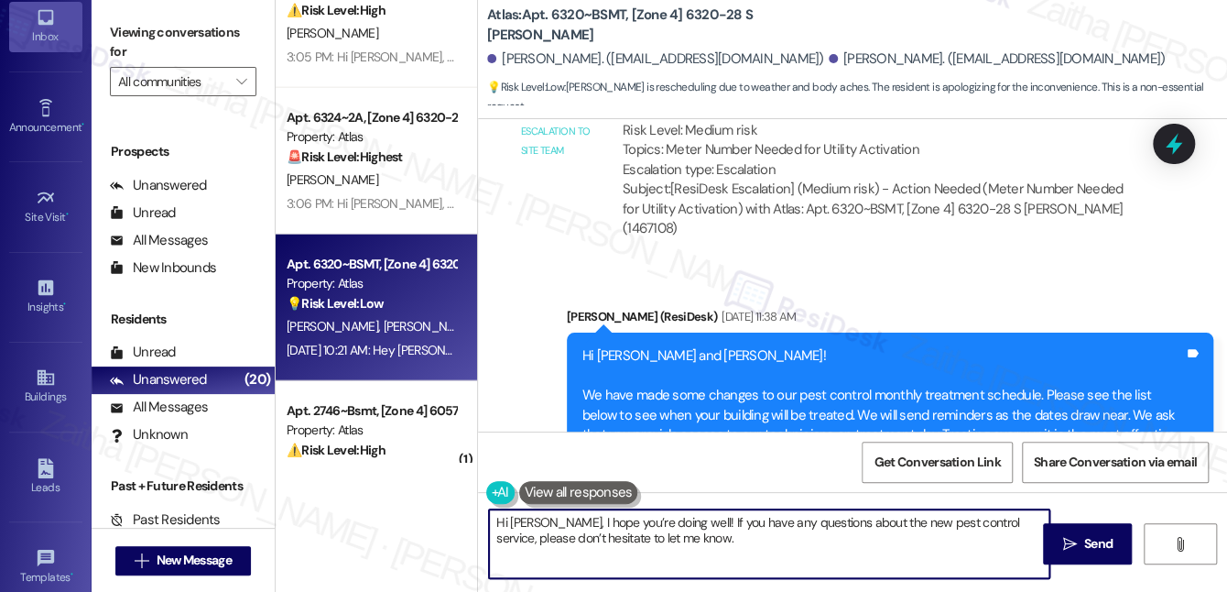
click at [751, 545] on textarea "Hi [PERSON_NAME], I hope you’re doing well! If you have any questions about the…" at bounding box center [769, 543] width 560 height 69
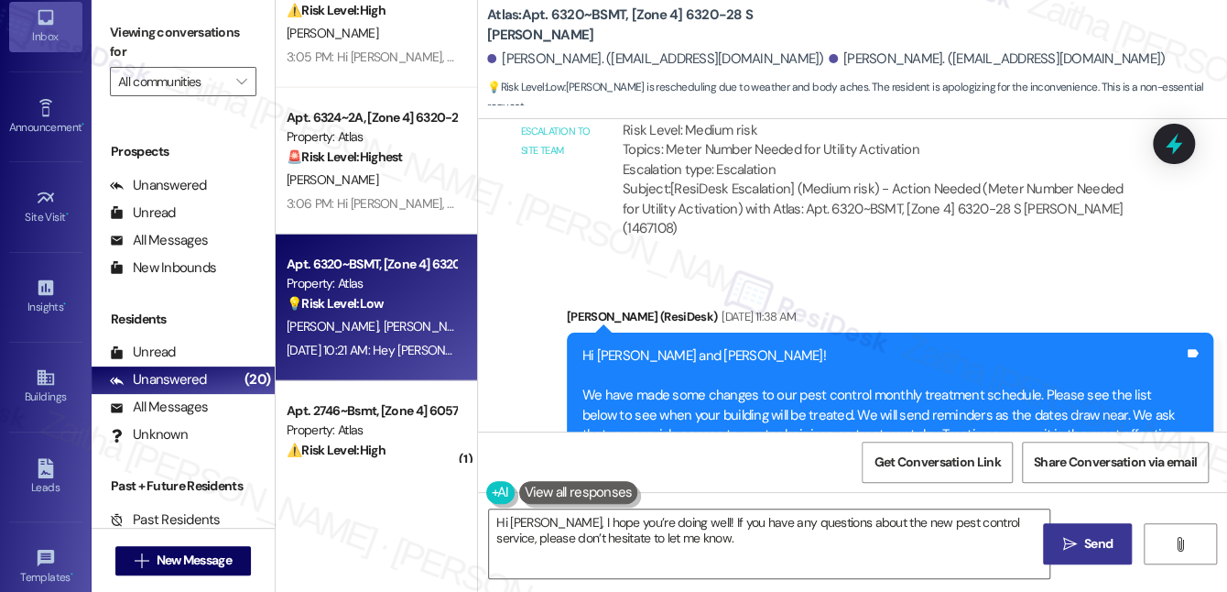
click at [1062, 544] on icon "" at bounding box center [1069, 544] width 14 height 15
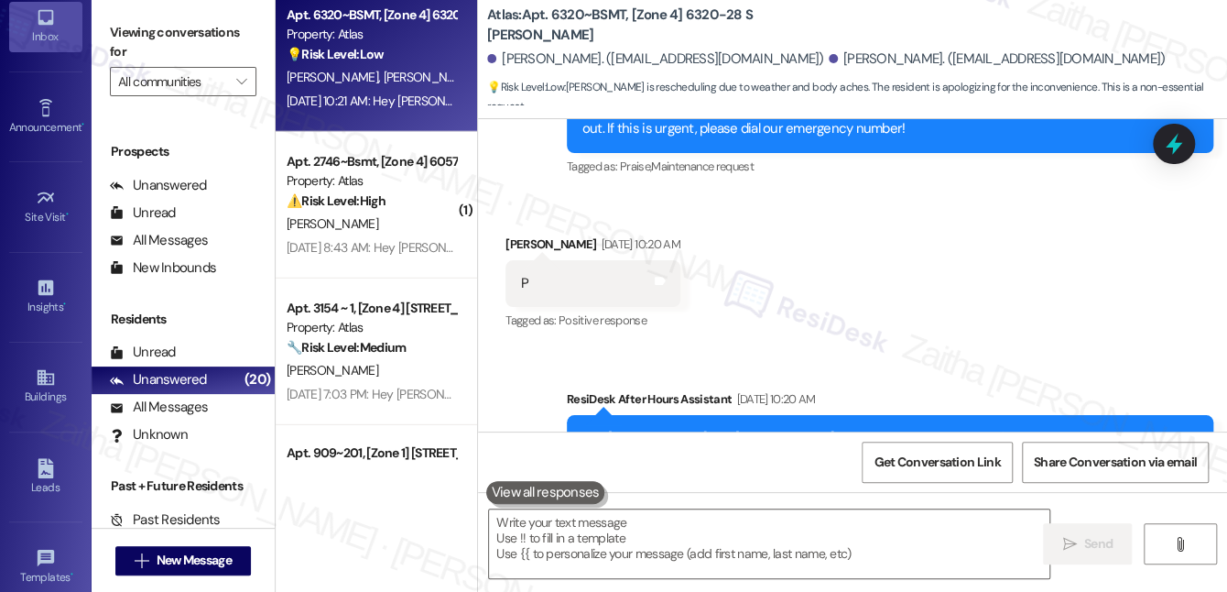
scroll to position [2341, 0]
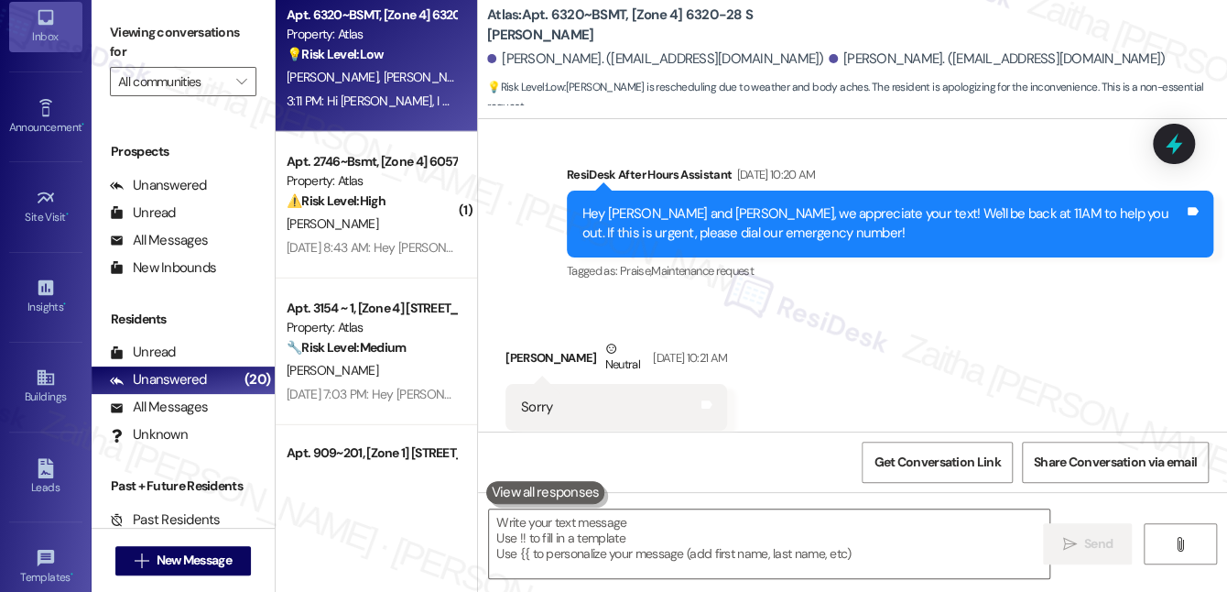
click at [432, 223] on div "[PERSON_NAME]" at bounding box center [371, 223] width 173 height 23
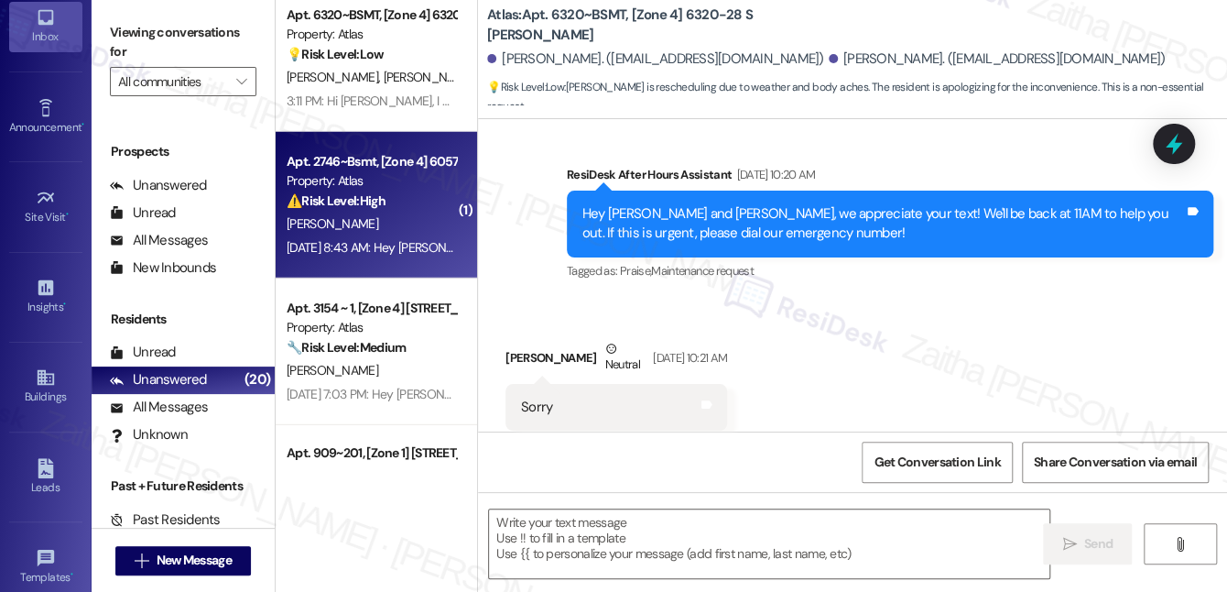
type textarea "Fetching suggested responses. Please feel free to read through the conversation…"
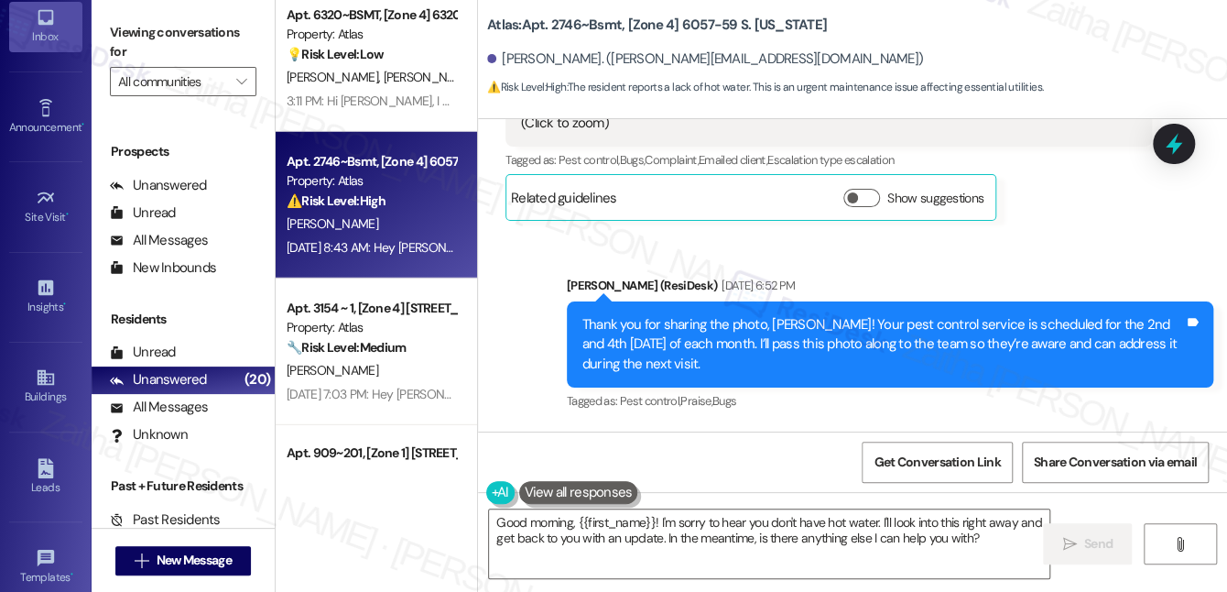
scroll to position [44259, 0]
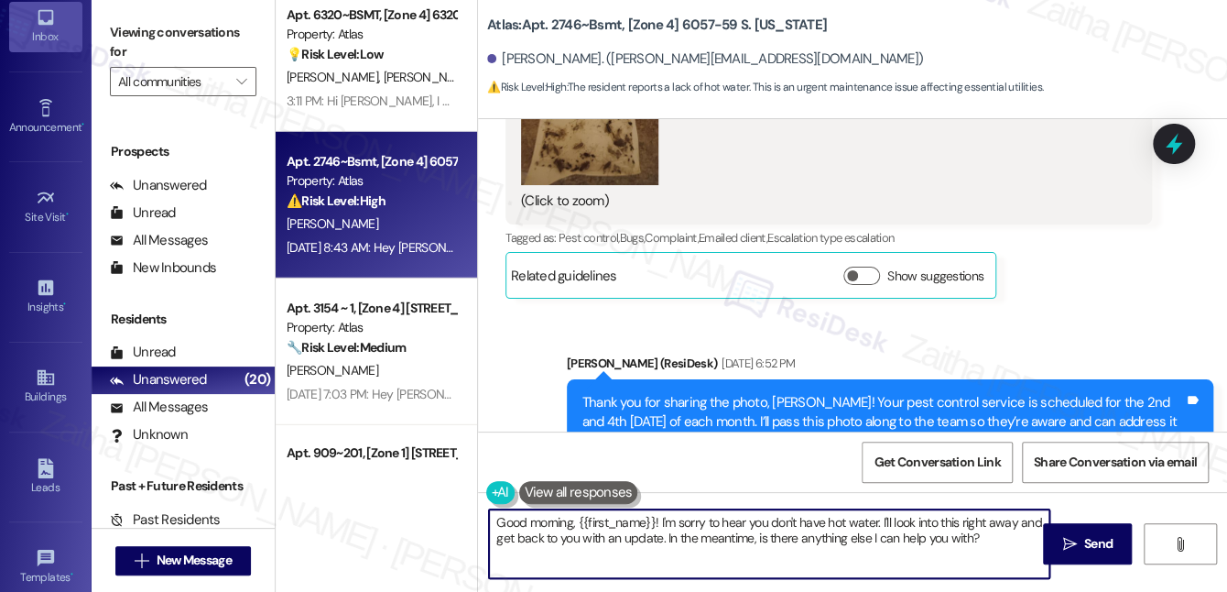
drag, startPoint x: 571, startPoint y: 520, endPoint x: 474, endPoint y: 522, distance: 97.1
click at [473, 522] on div "Apt. 6320~2B, [Zone 4] 6320-28 S [PERSON_NAME] Property: Atlas ⚠️ Risk Level: H…" at bounding box center [751, 296] width 951 height 592
drag, startPoint x: 815, startPoint y: 516, endPoint x: 922, endPoint y: 541, distance: 110.2
click at [922, 541] on textarea "Hi {{first_name}}! I'm sorry to hear you don't have hot water. I'll look into t…" at bounding box center [769, 543] width 560 height 69
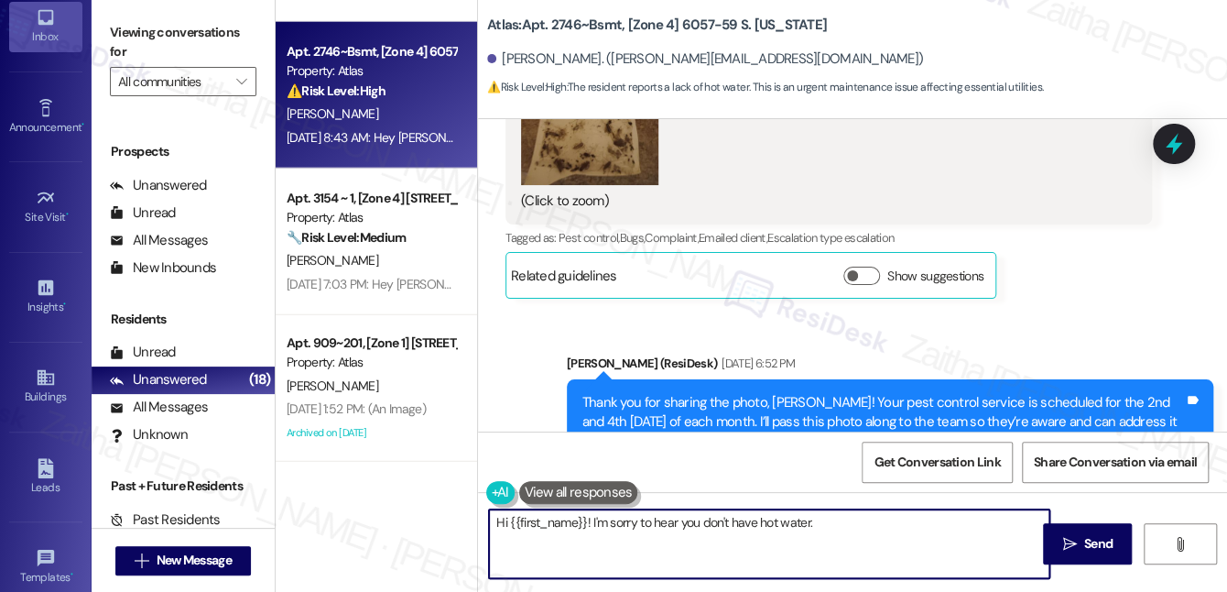
scroll to position [2176, 0]
paste textarea "Got it, thank you for clarifying. I’ll keep that in mind about the reminders an…"
drag, startPoint x: 814, startPoint y: 565, endPoint x: 681, endPoint y: 548, distance: 133.8
click at [679, 548] on textarea "Hi {{first_name}}! I'm sorry to hear you don't have hot water." at bounding box center [769, 543] width 560 height 69
click at [847, 518] on textarea "Hi {{first_name}}! I'm sorry to hear you don't have hot water." at bounding box center [769, 543] width 560 height 69
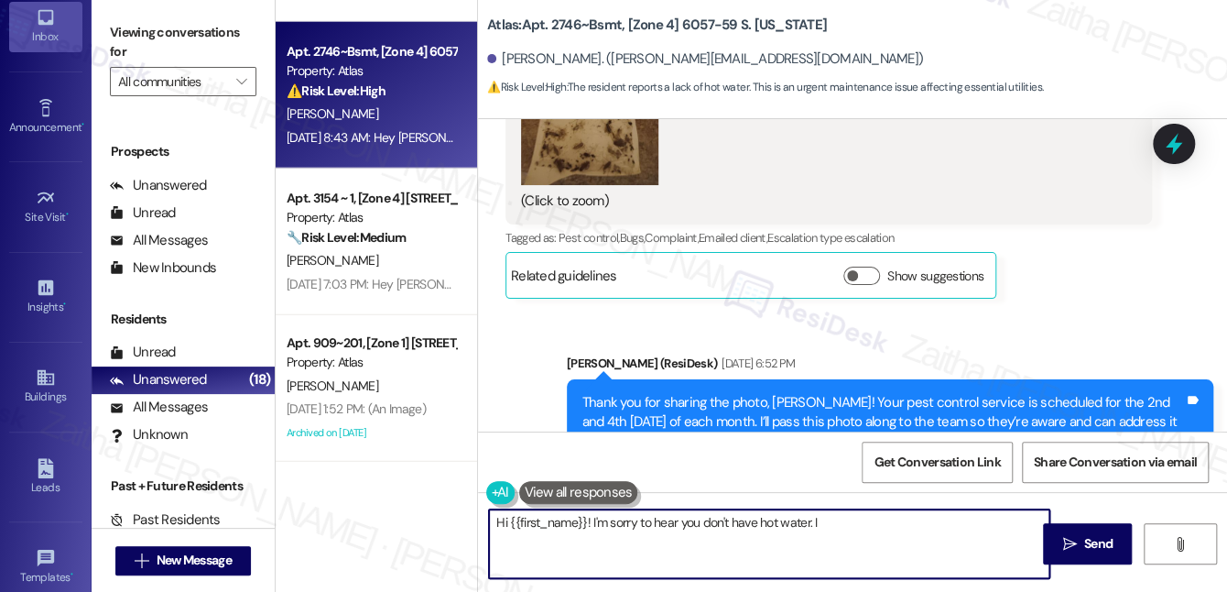
paste textarea "wanted to check in—are you still having this issue, or has it been resolved? If…"
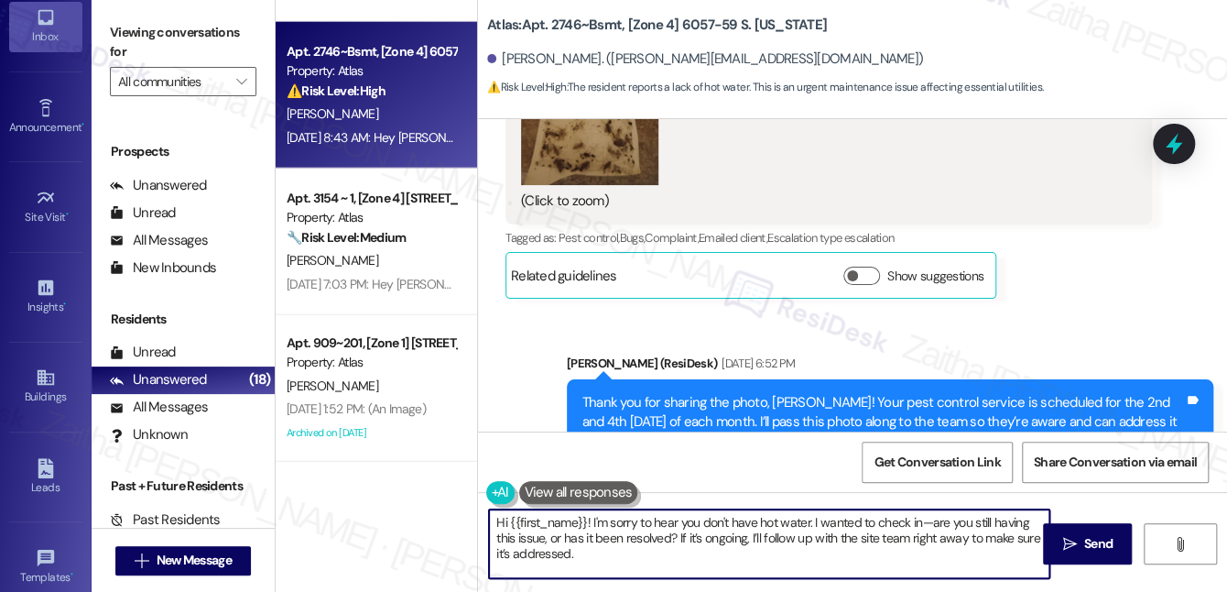
drag, startPoint x: 911, startPoint y: 537, endPoint x: 920, endPoint y: 556, distance: 20.5
click at [920, 556] on textarea "Hi {{first_name}}! I'm sorry to hear you don't have hot water. I wanted to chec…" at bounding box center [769, 543] width 560 height 69
type textarea "Hi {{first_name}}! I'm sorry to hear you don't have hot water. I wanted to chec…"
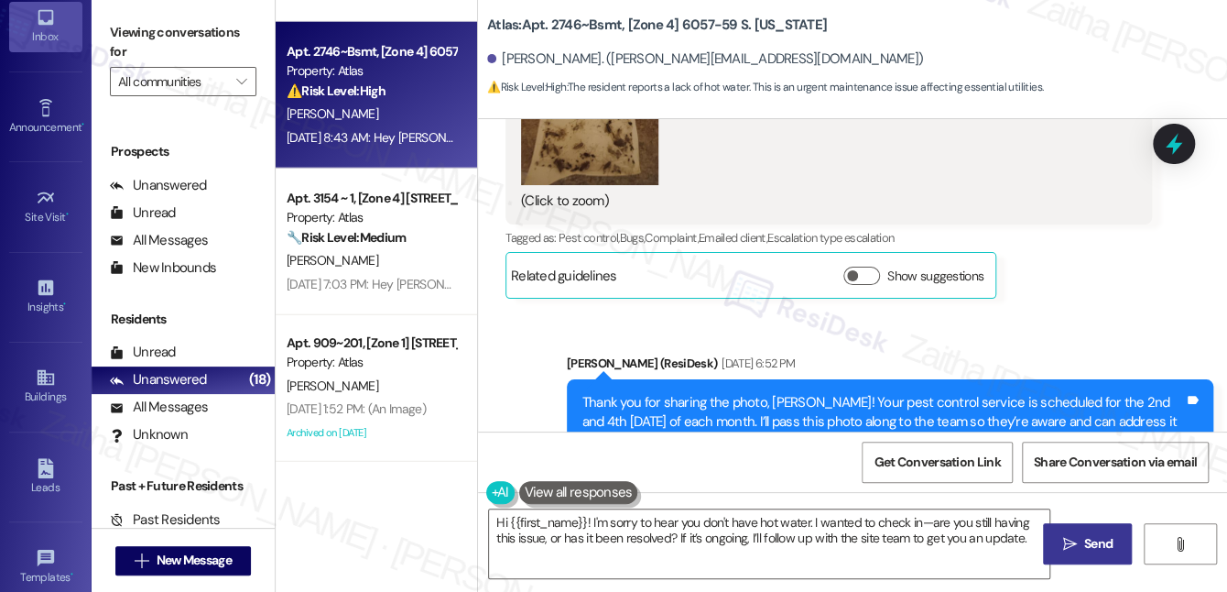
click at [1101, 542] on span "Send" at bounding box center [1098, 543] width 28 height 19
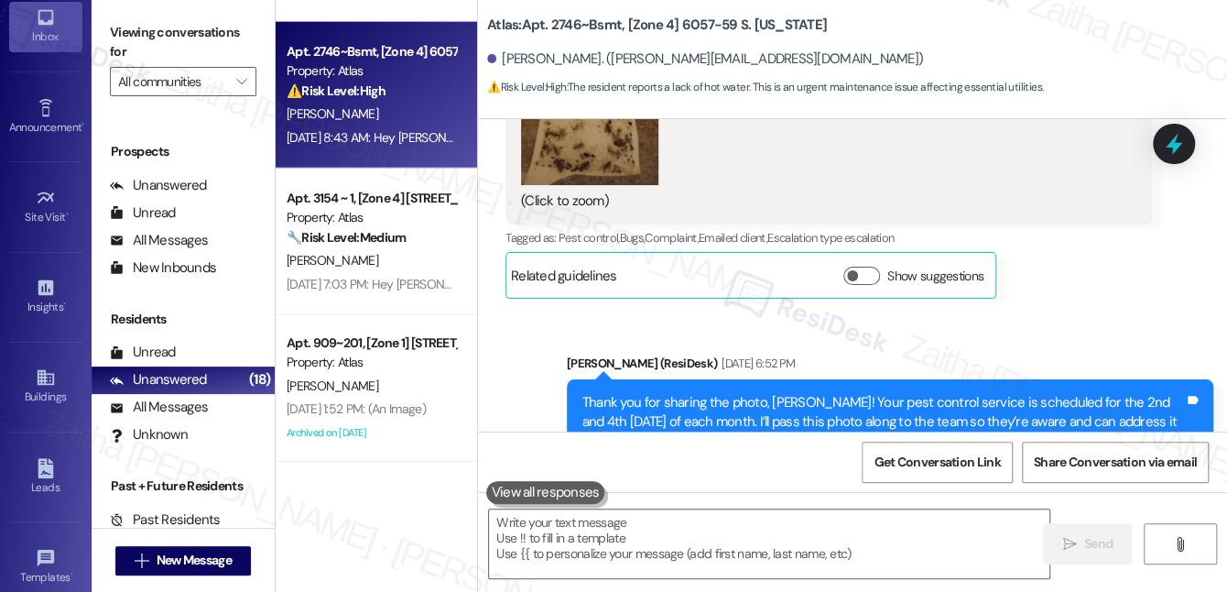
scroll to position [44333, 0]
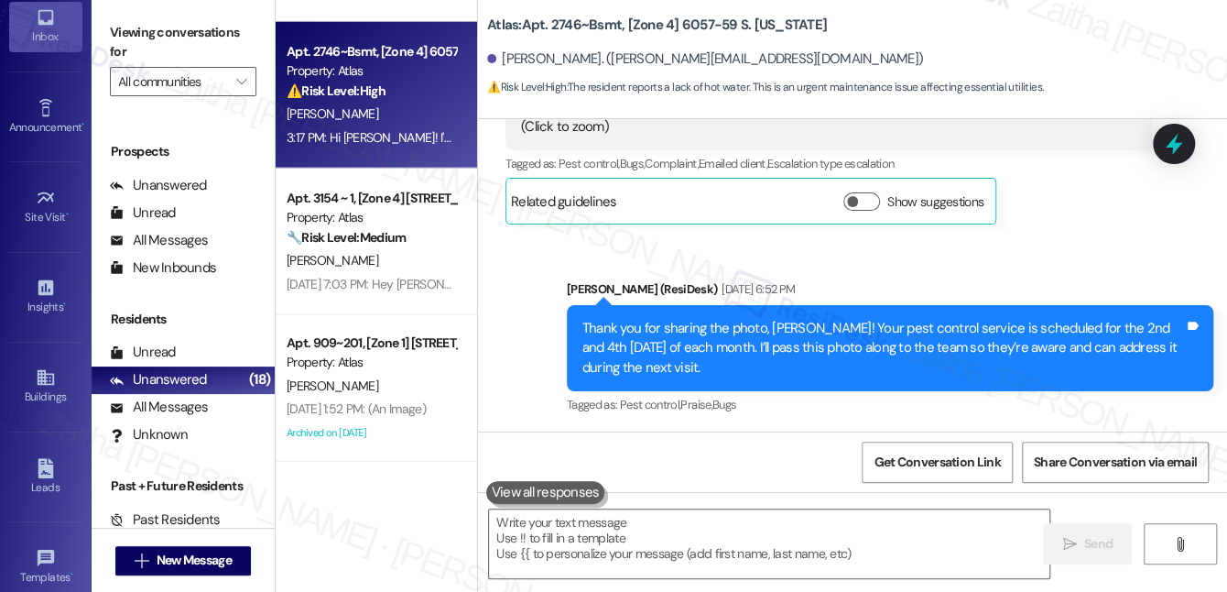
click at [447, 115] on div "[PERSON_NAME]" at bounding box center [371, 114] width 173 height 23
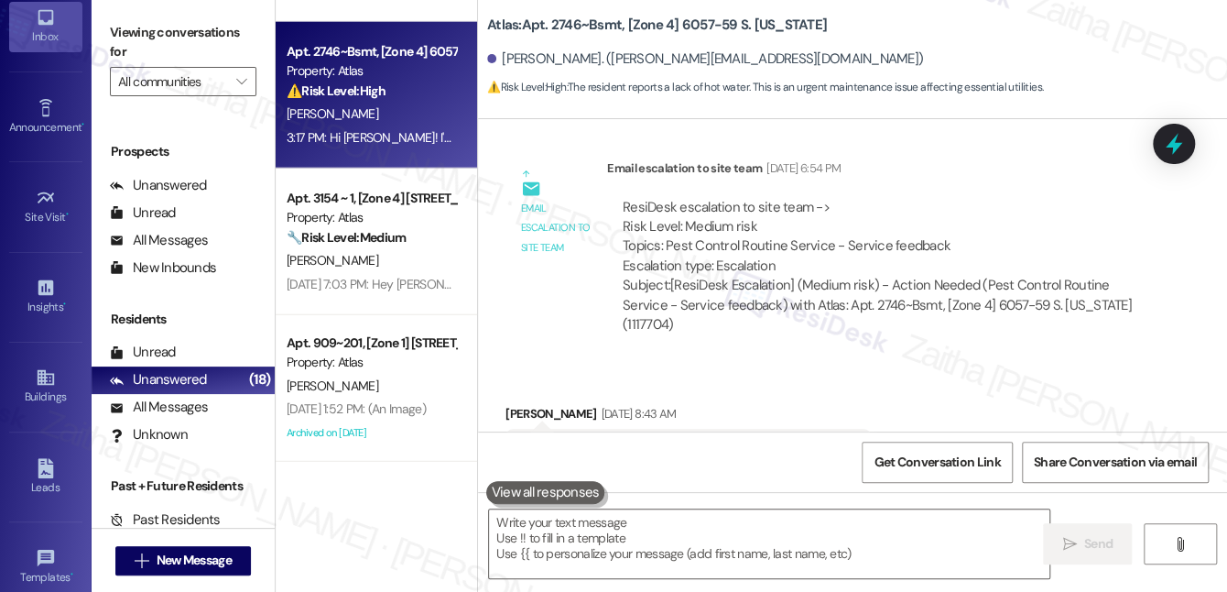
scroll to position [44655, 0]
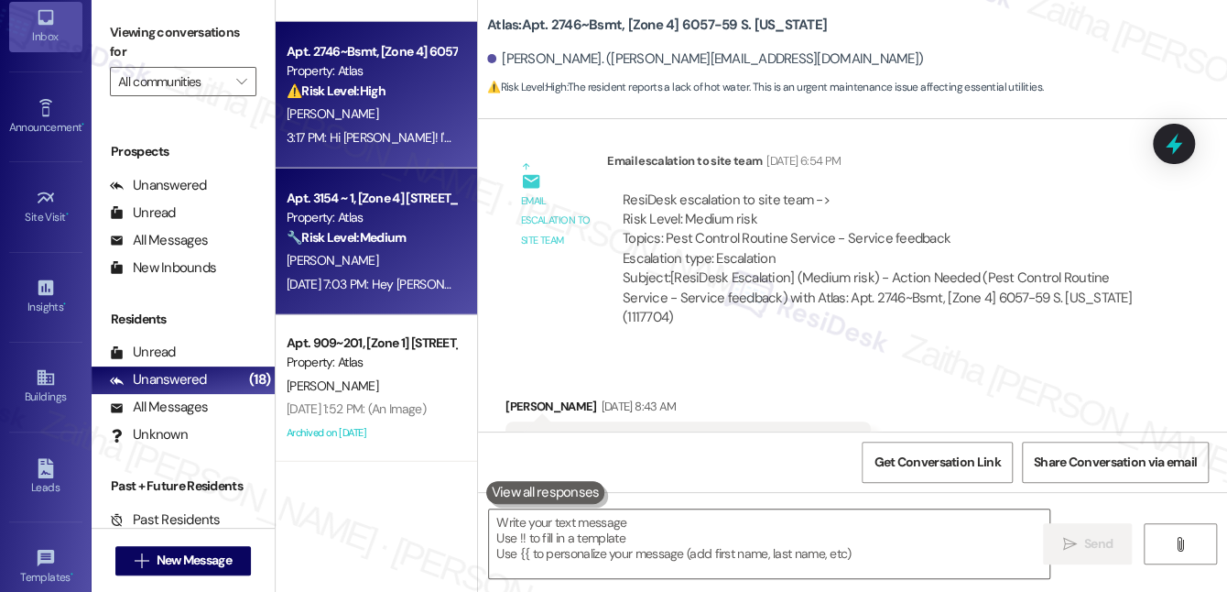
click at [363, 257] on div "[PERSON_NAME]" at bounding box center [371, 260] width 173 height 23
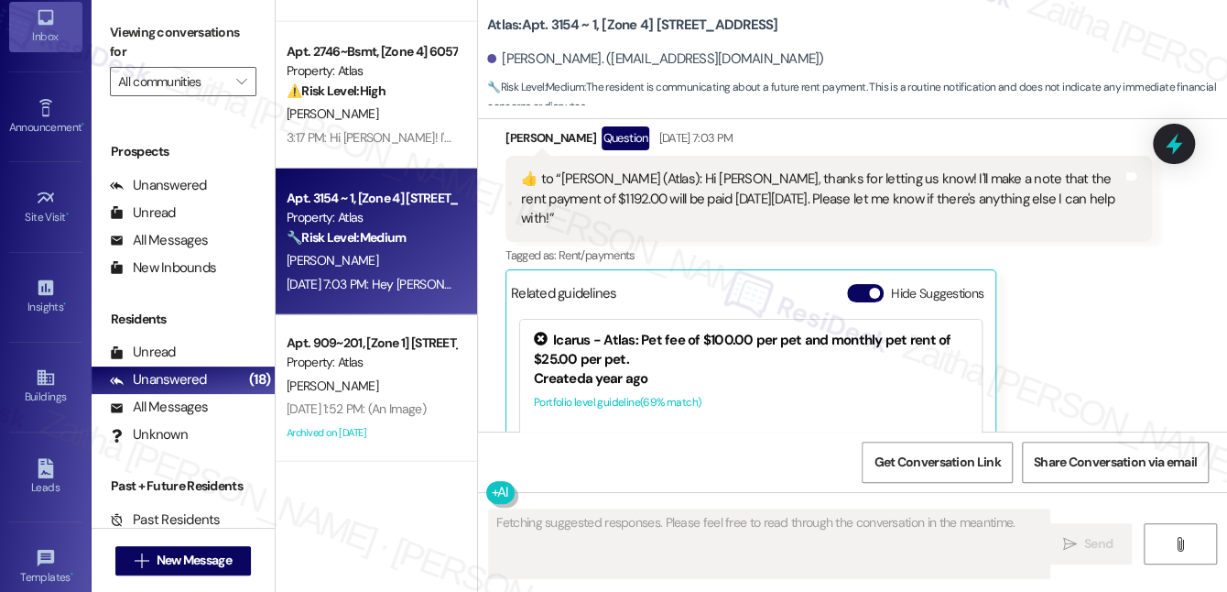
scroll to position [6319, 0]
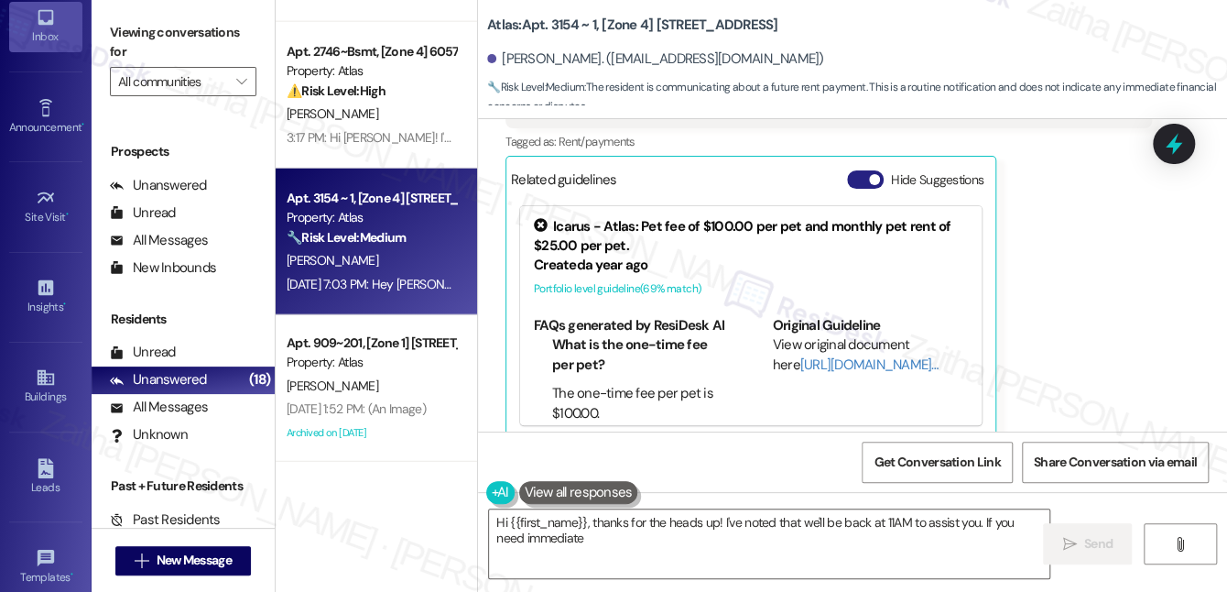
click at [864, 170] on button "Hide Suggestions" at bounding box center [865, 179] width 37 height 18
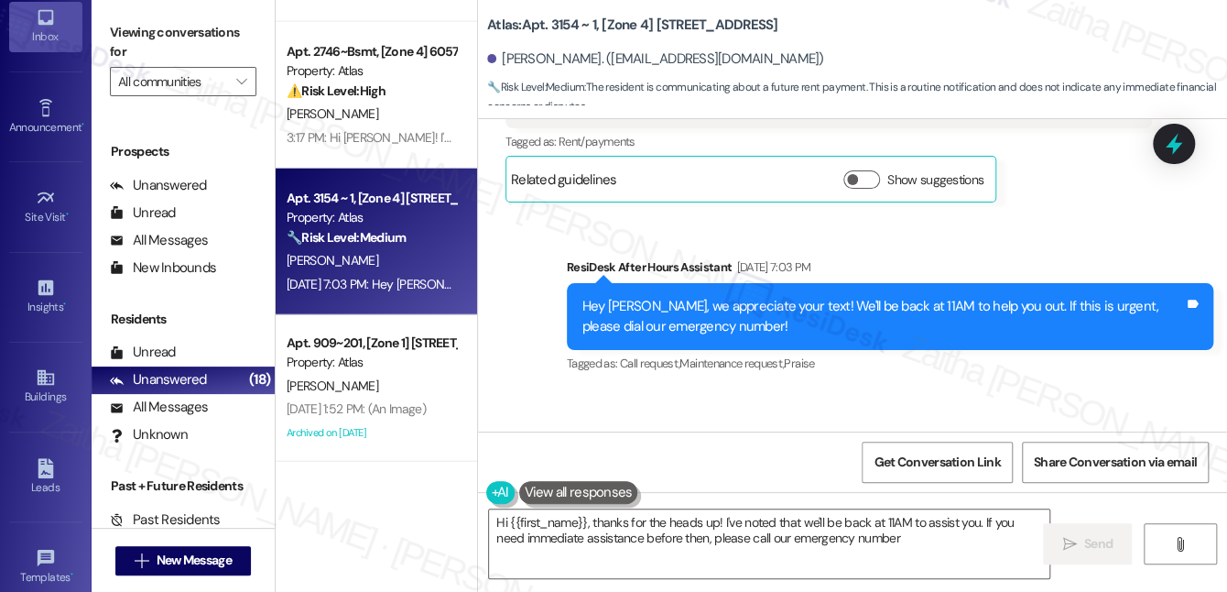
type textarea "Hi {{first_name}}, thanks for the heads up! I've noted that we'll be back at 11…"
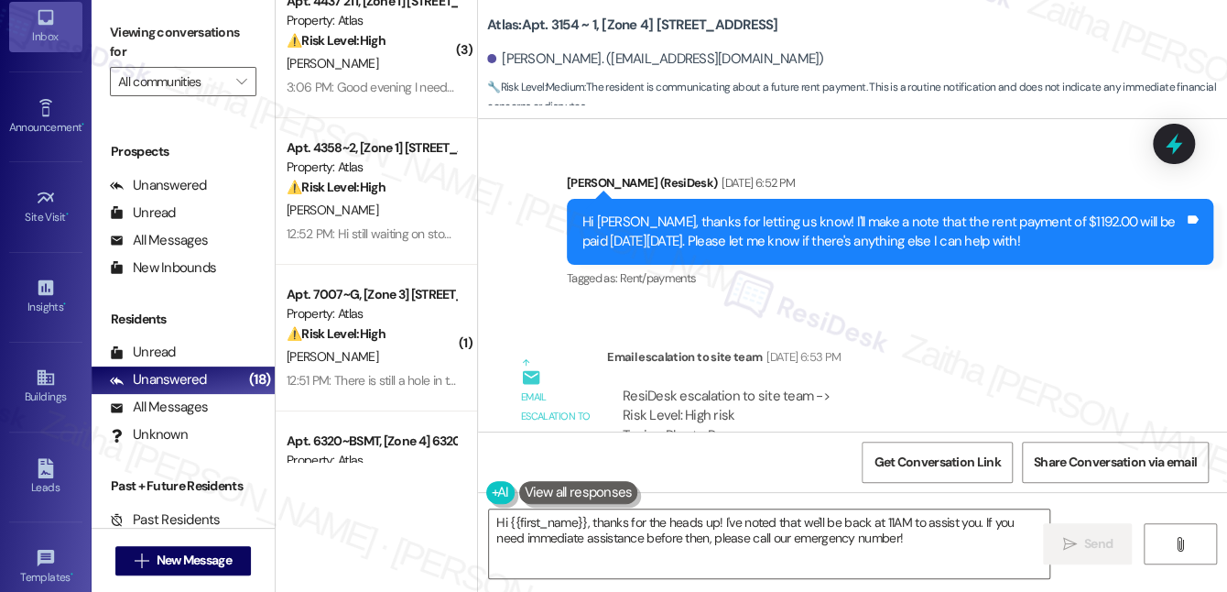
scroll to position [0, 0]
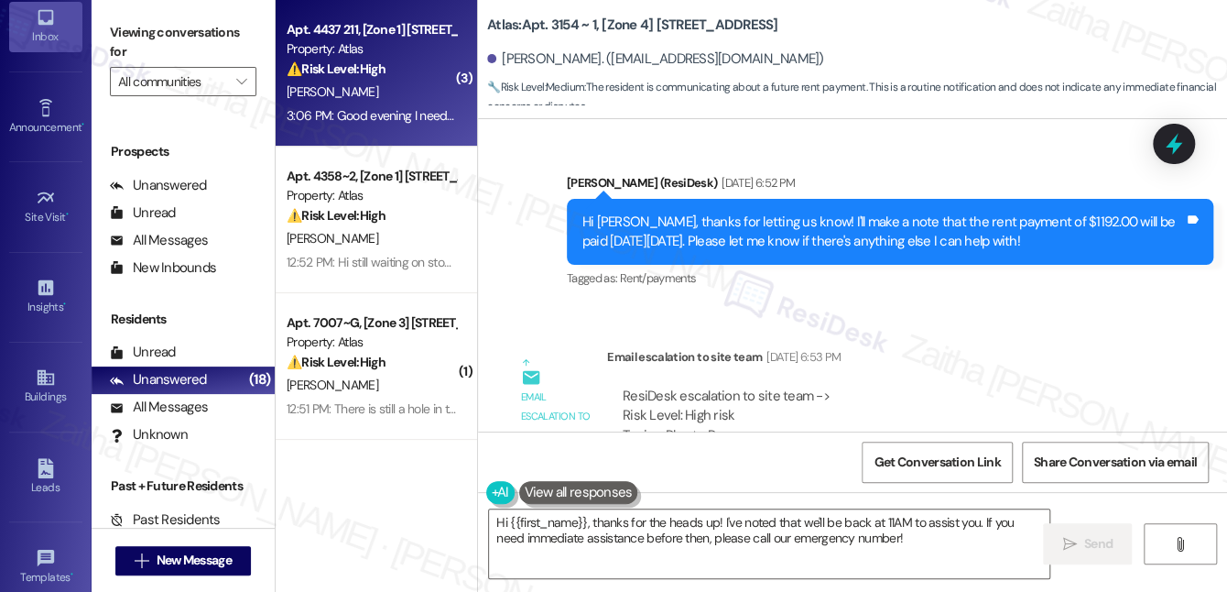
drag, startPoint x: 406, startPoint y: 141, endPoint x: 411, endPoint y: 84, distance: 57.0
click at [411, 84] on div "[PERSON_NAME]" at bounding box center [371, 92] width 173 height 23
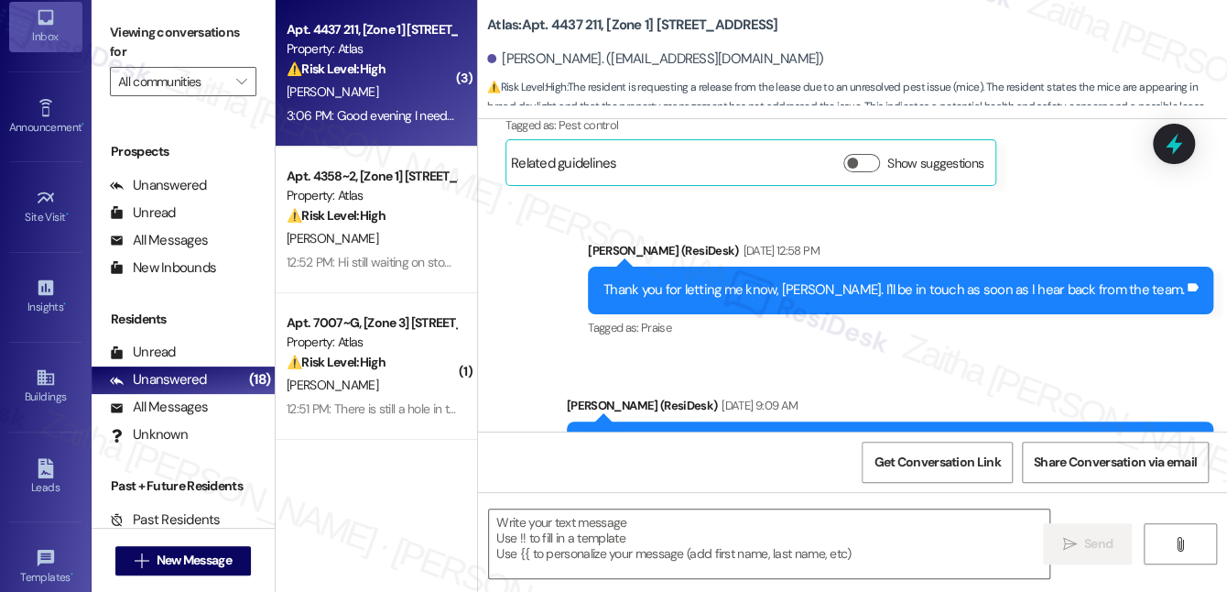
type textarea "Fetching suggested responses. Please feel free to read through the conversation…"
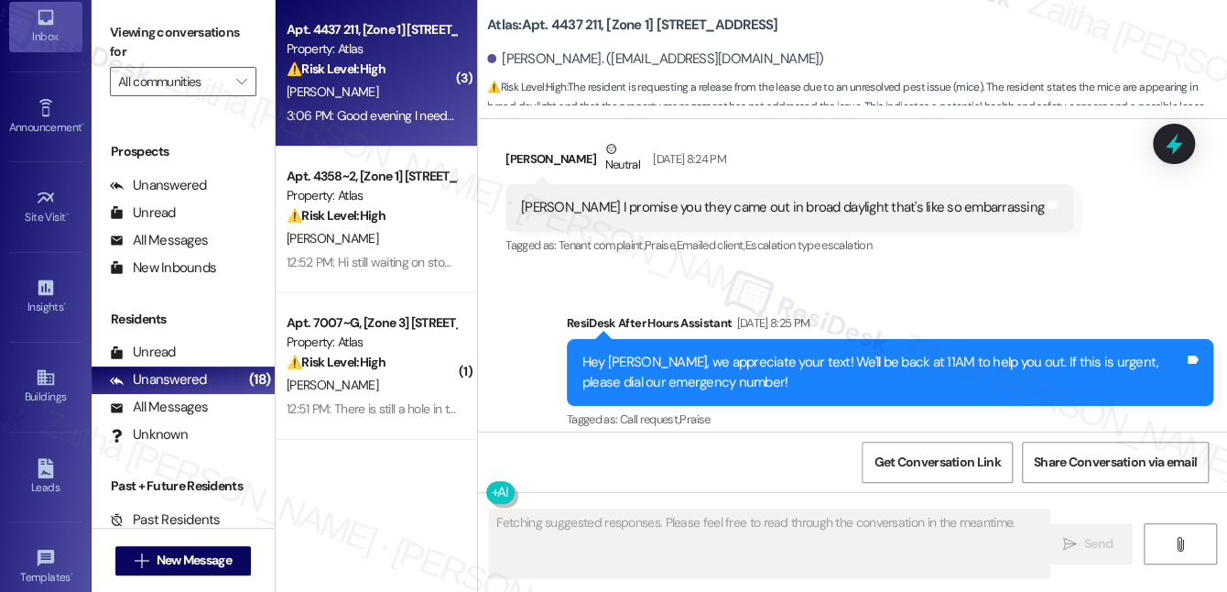
scroll to position [8762, 0]
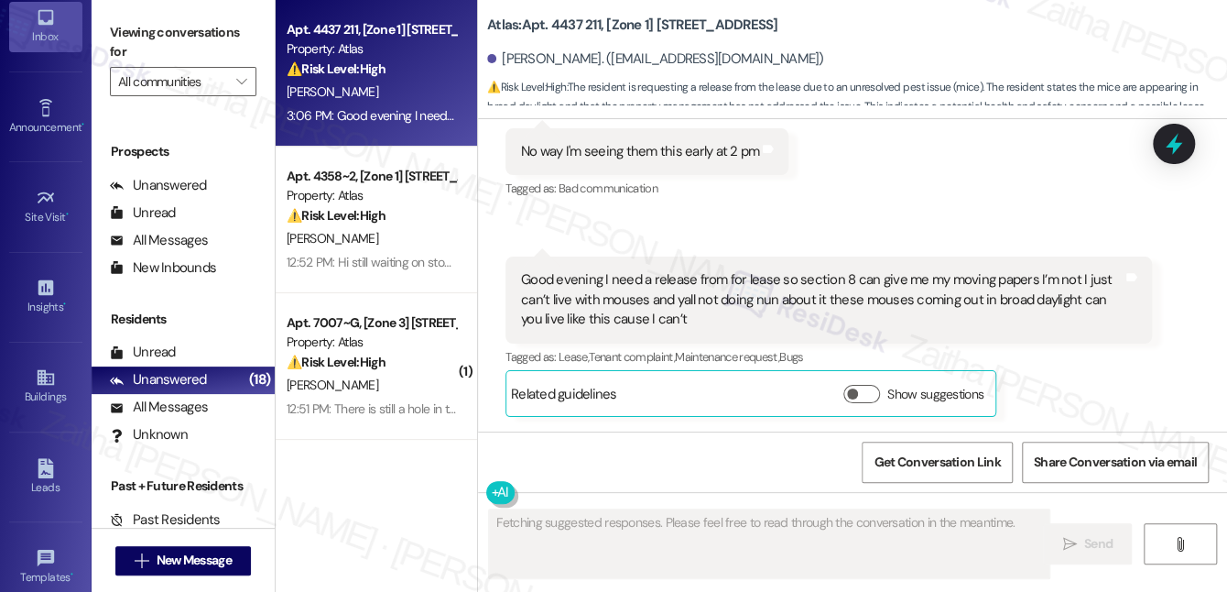
click at [1173, 140] on icon at bounding box center [1174, 144] width 16 height 22
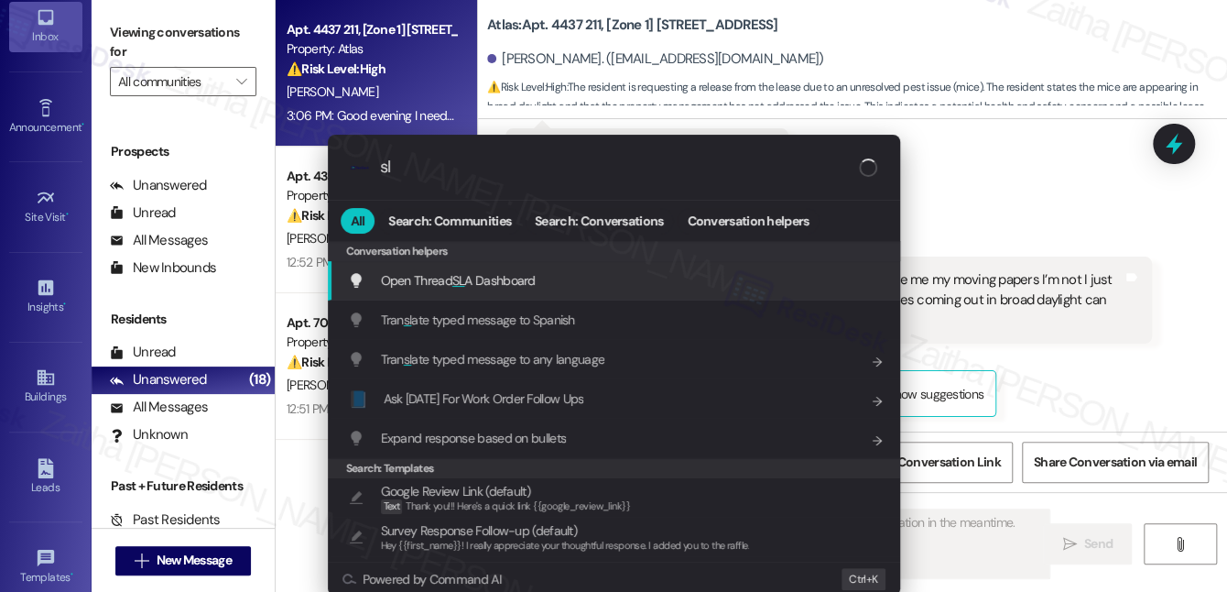
type input "sla"
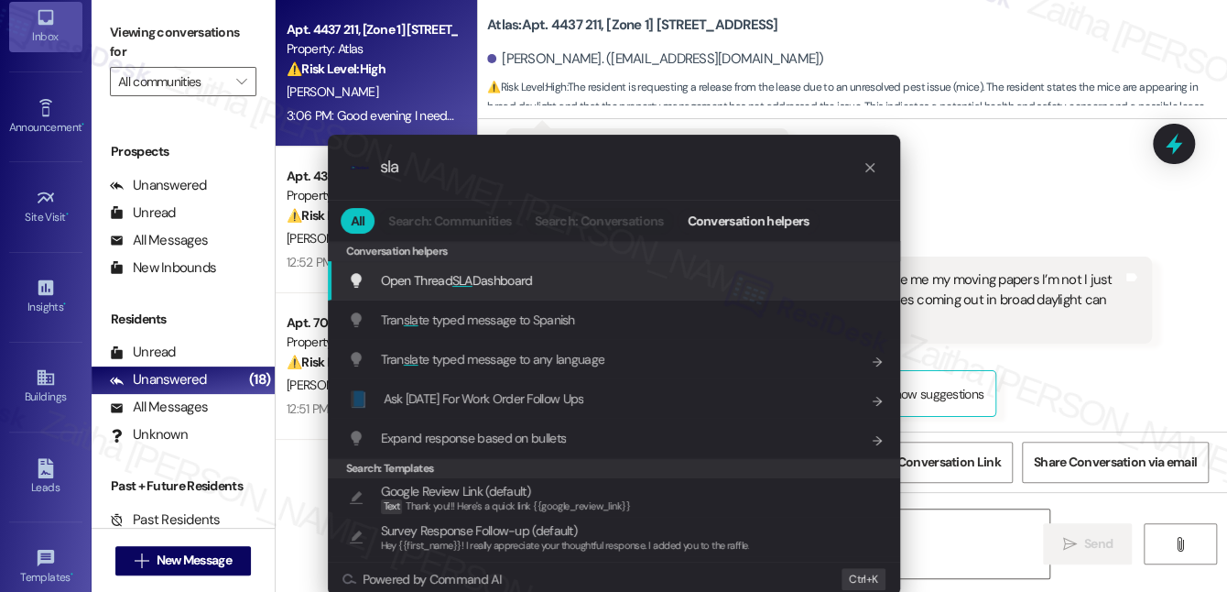
type textarea "Hi {{first_name}}, I understand your frustration"
type input "sla"
click at [463, 281] on span "SLA" at bounding box center [462, 280] width 20 height 16
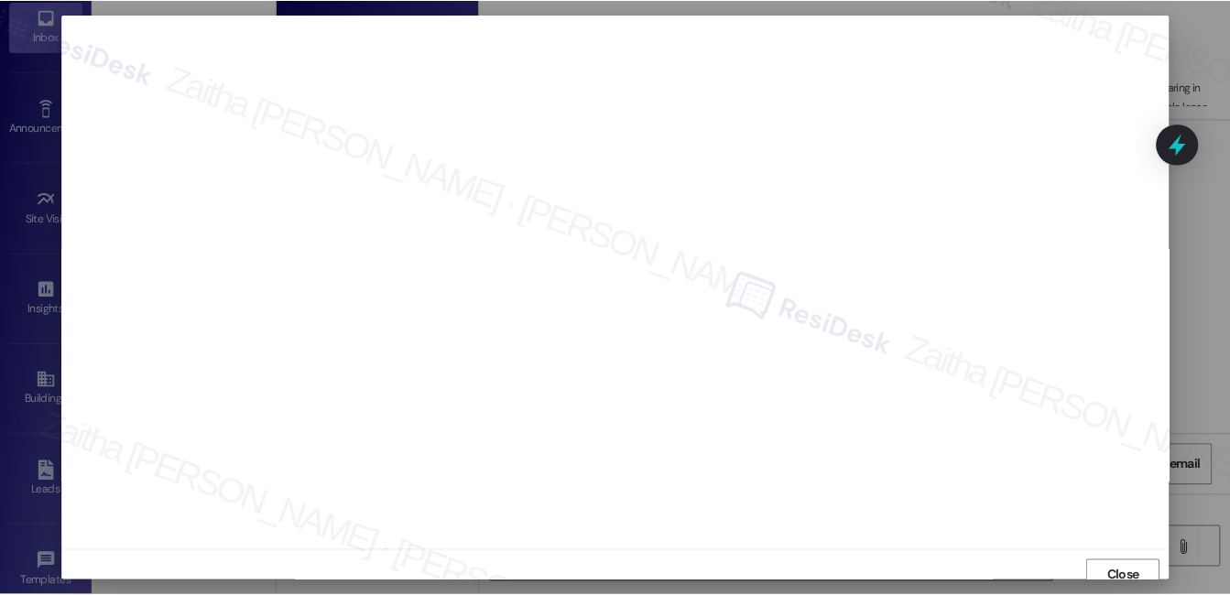
scroll to position [9, 0]
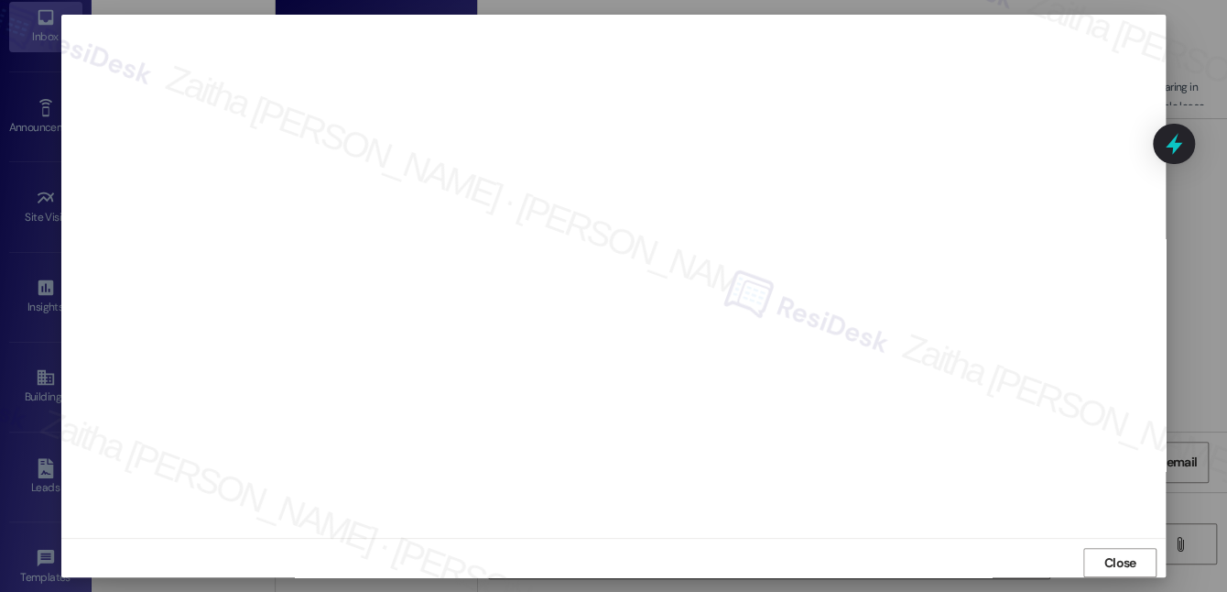
type textarea "Hi {{first_name}}, I understand your frustration regarding the ongoing pest iss…"
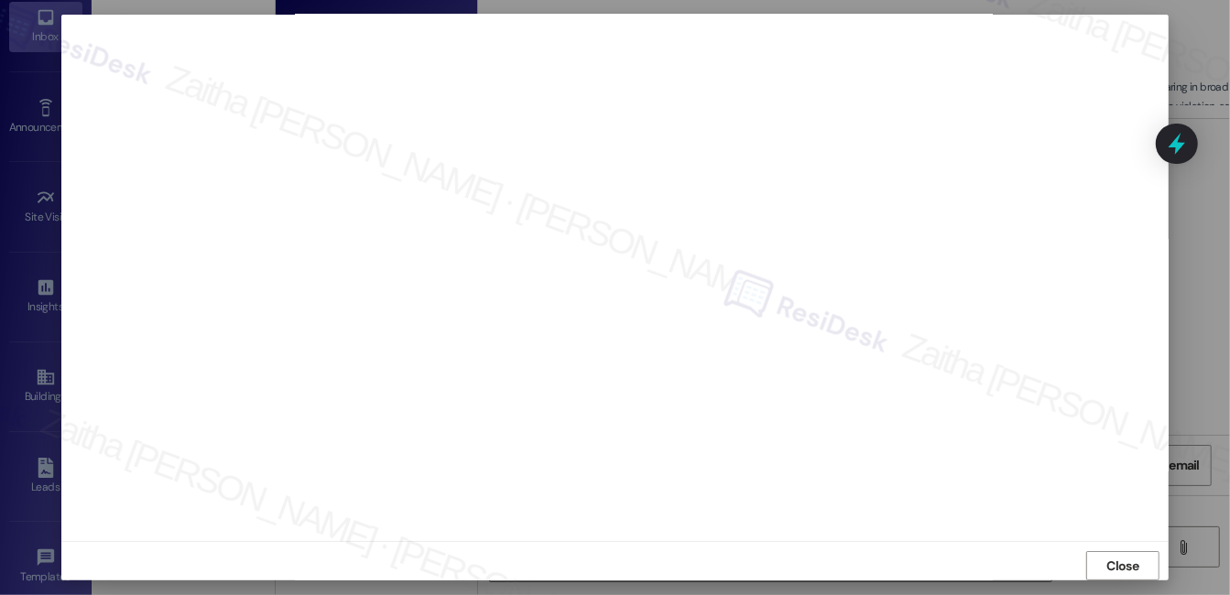
scroll to position [8700, 0]
click at [1107, 557] on span "Close" at bounding box center [1123, 566] width 32 height 19
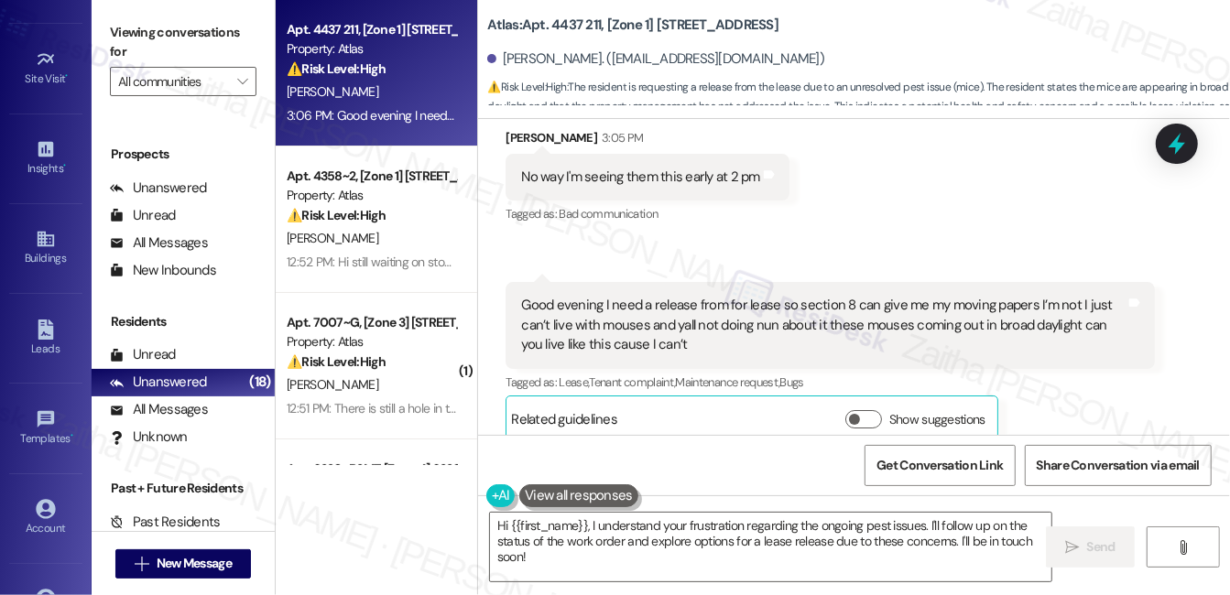
scroll to position [271, 0]
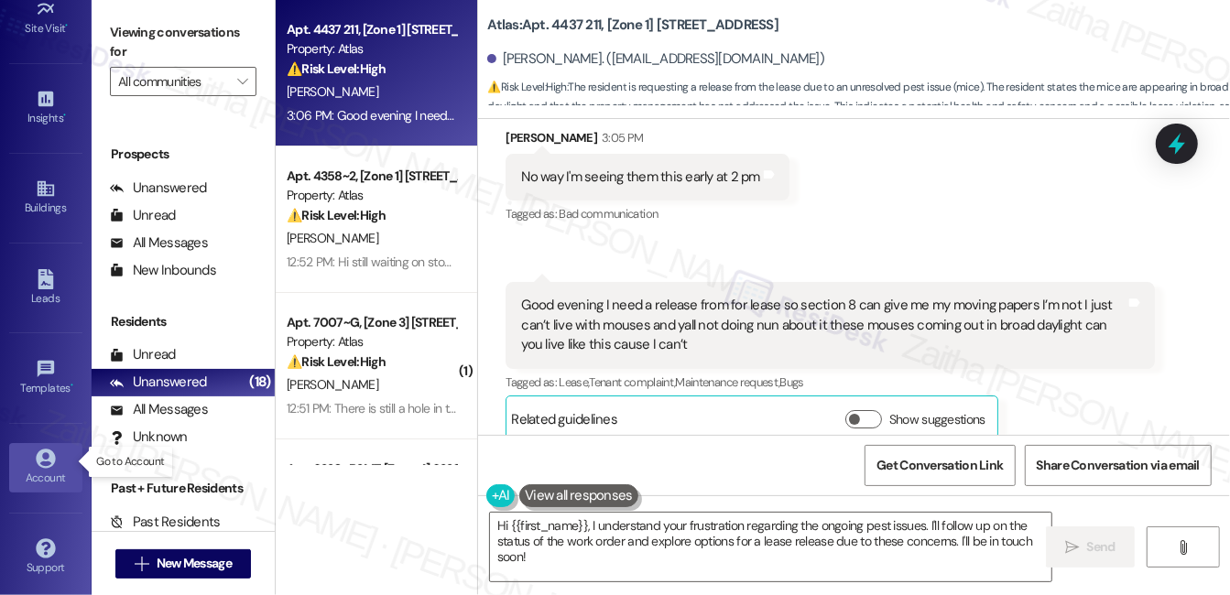
click at [38, 469] on div "Account" at bounding box center [46, 478] width 92 height 18
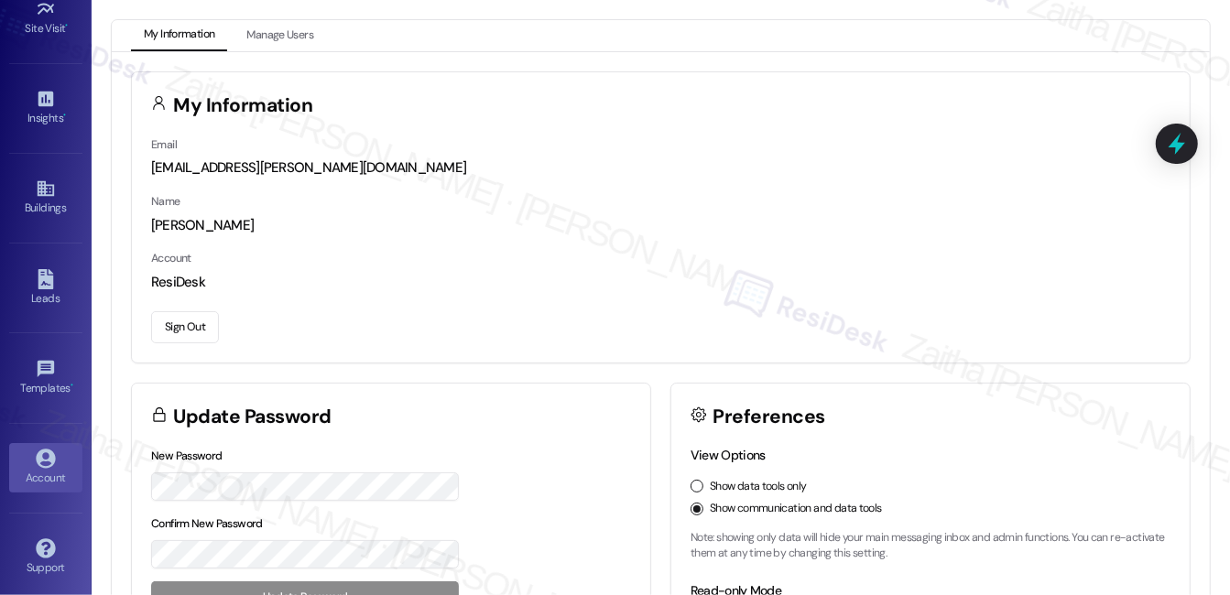
click at [186, 323] on button "Sign Out" at bounding box center [185, 327] width 68 height 32
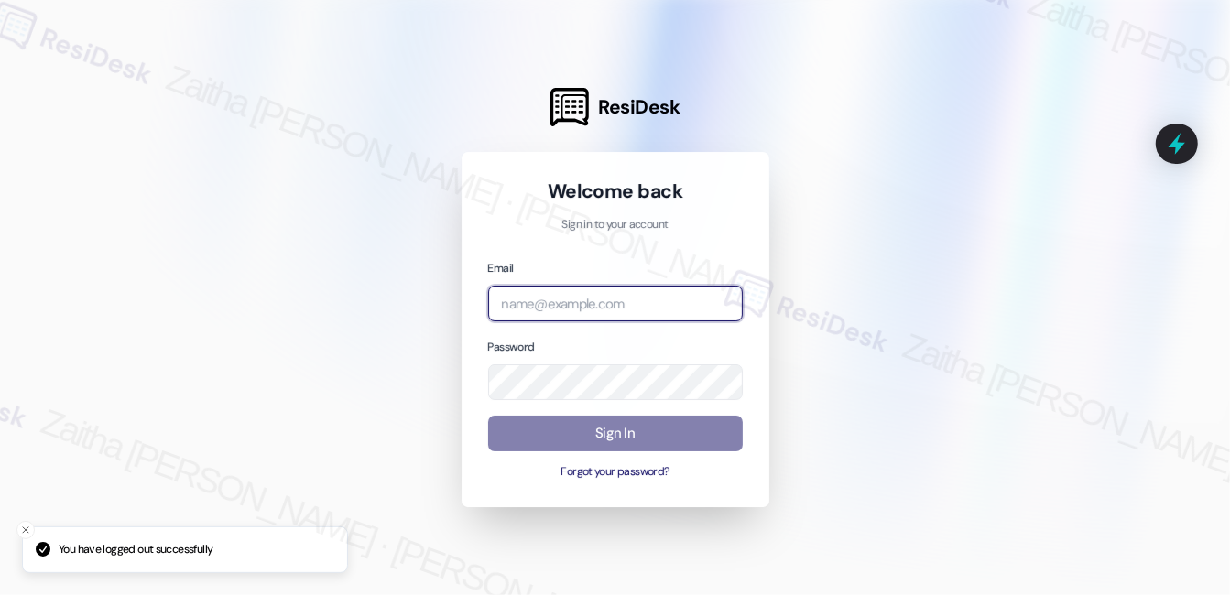
drag, startPoint x: 601, startPoint y: 316, endPoint x: 610, endPoint y: 330, distance: 16.5
click at [604, 316] on input "email" at bounding box center [615, 304] width 255 height 36
type input "a."
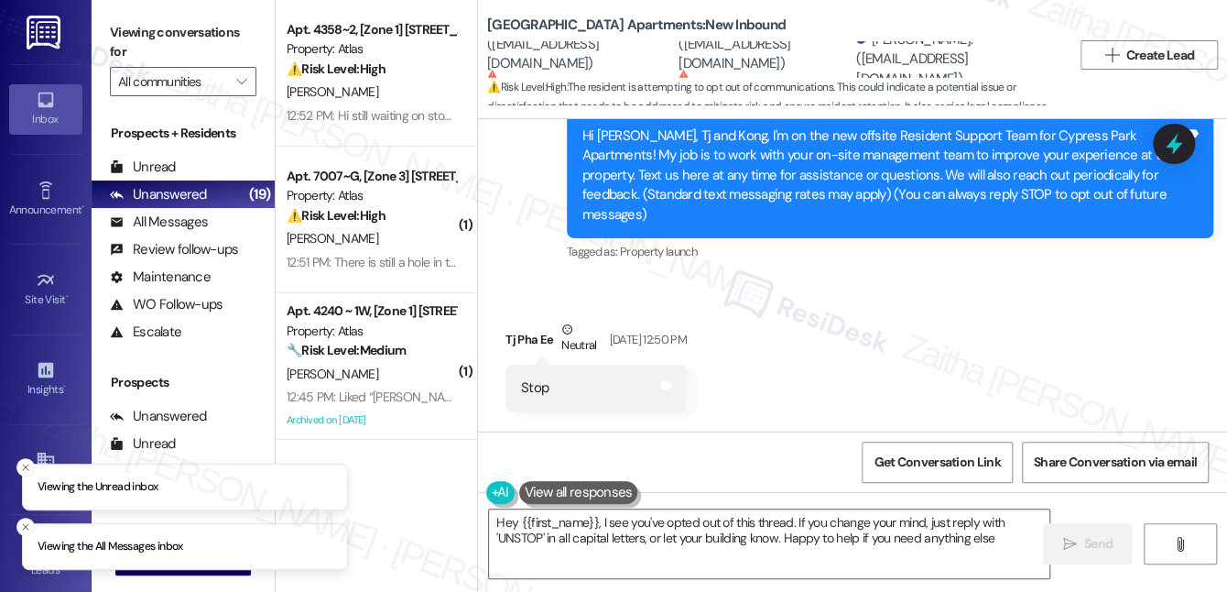
type textarea "Hey {{first_name}}, I see you've opted out of this thread. If you change your m…"
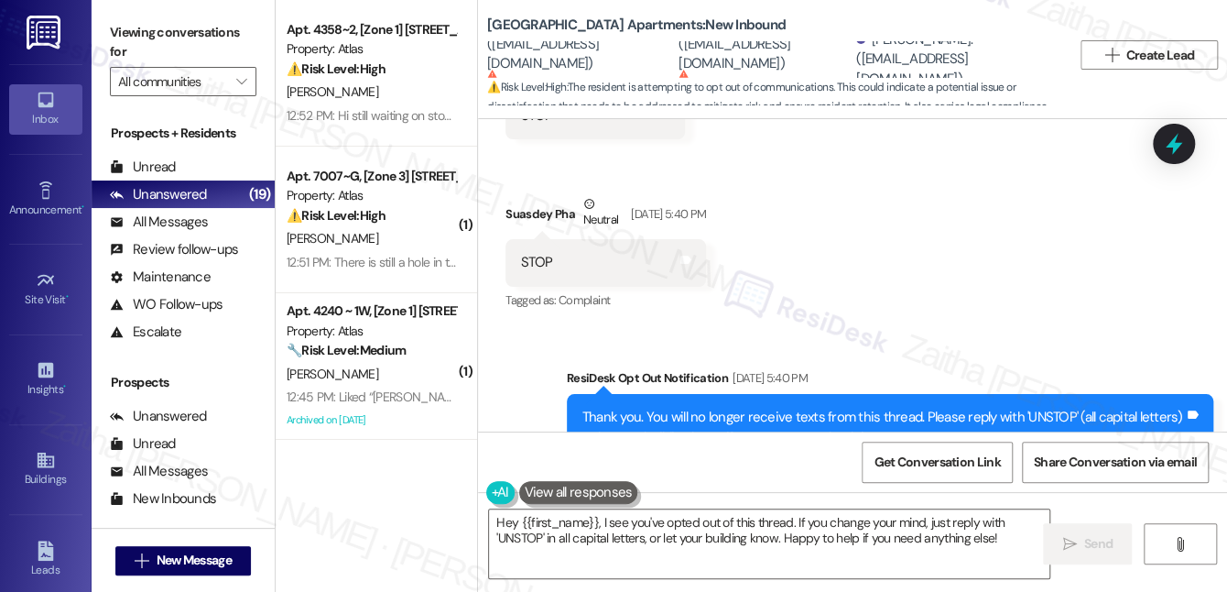
scroll to position [1026, 0]
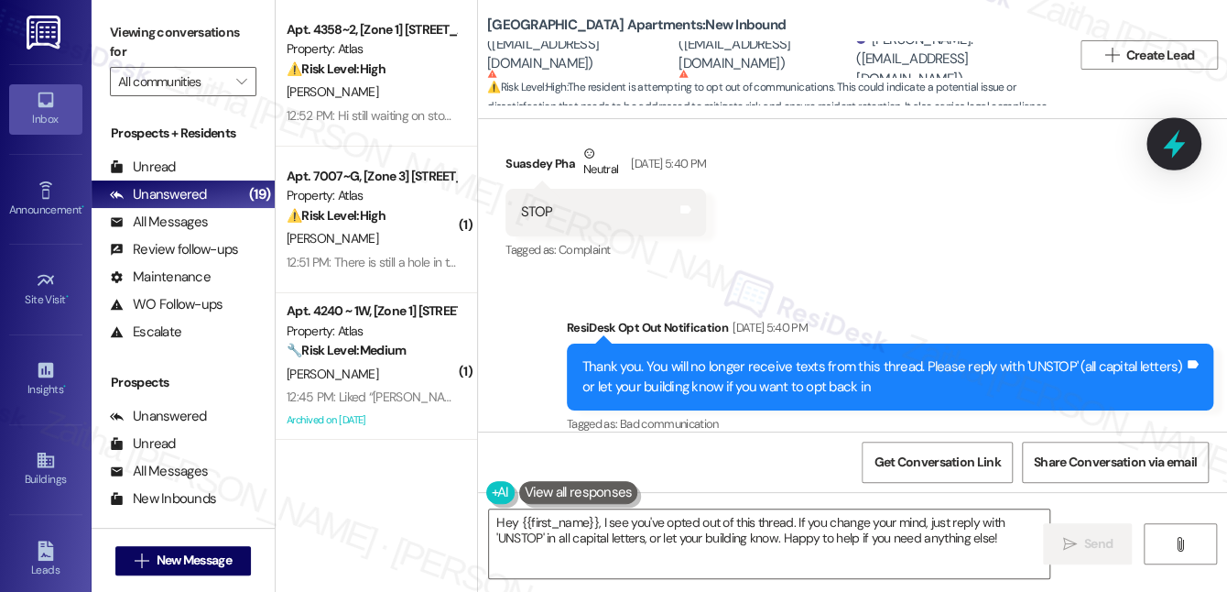
click at [1176, 142] on icon at bounding box center [1173, 143] width 31 height 31
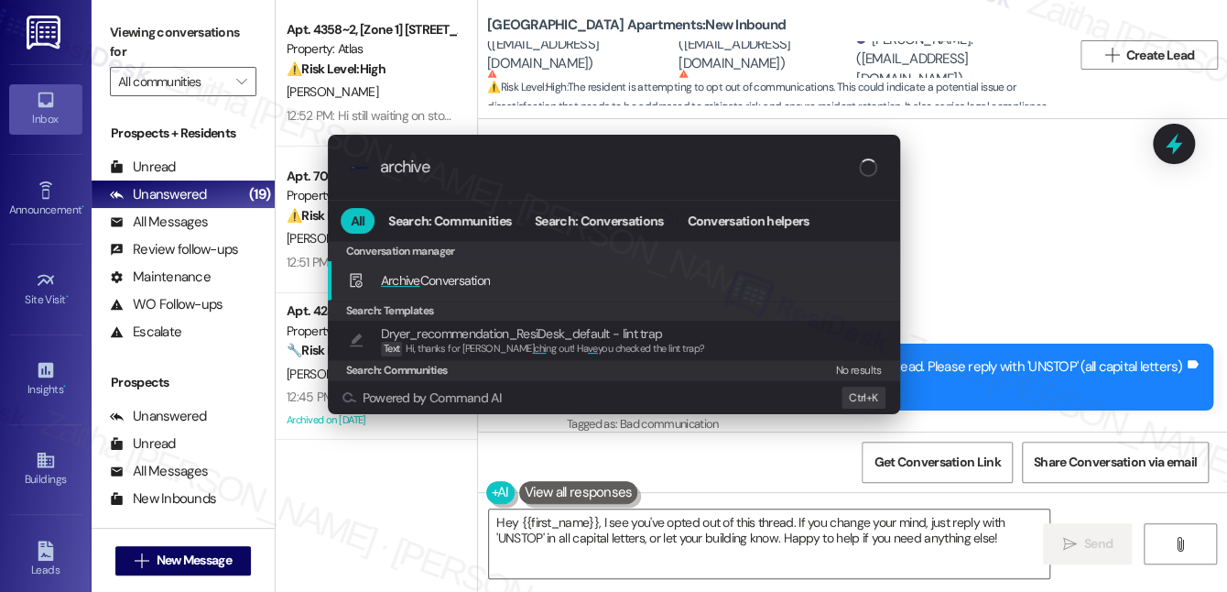
type input "archive"
click at [462, 282] on span "Archive Conversation" at bounding box center [436, 280] width 110 height 16
